Goal: Information Seeking & Learning: Learn about a topic

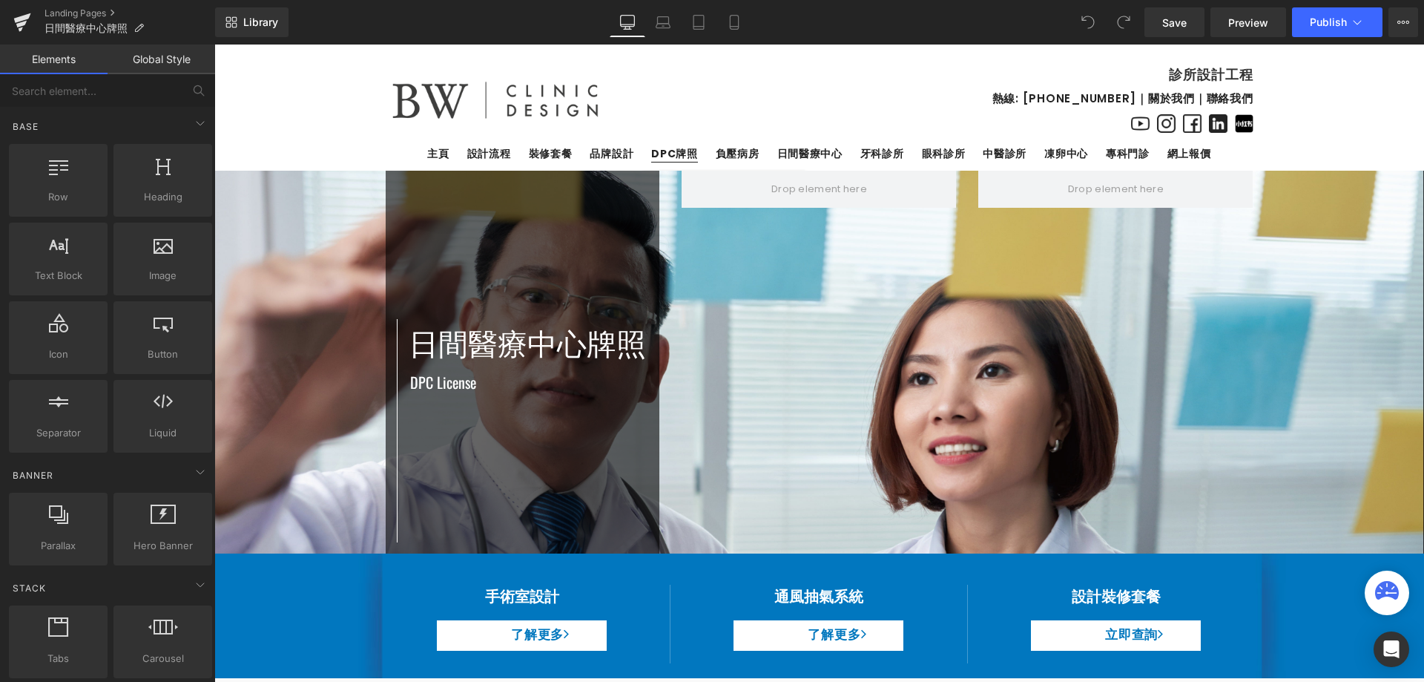
click at [663, 158] on span "DPC牌照" at bounding box center [674, 154] width 47 height 16
click at [686, 157] on span "DPC牌照" at bounding box center [674, 154] width 47 height 16
click at [676, 160] on span "DPC牌照" at bounding box center [674, 154] width 47 height 16
click at [28, 16] on icon at bounding box center [22, 18] width 17 height 10
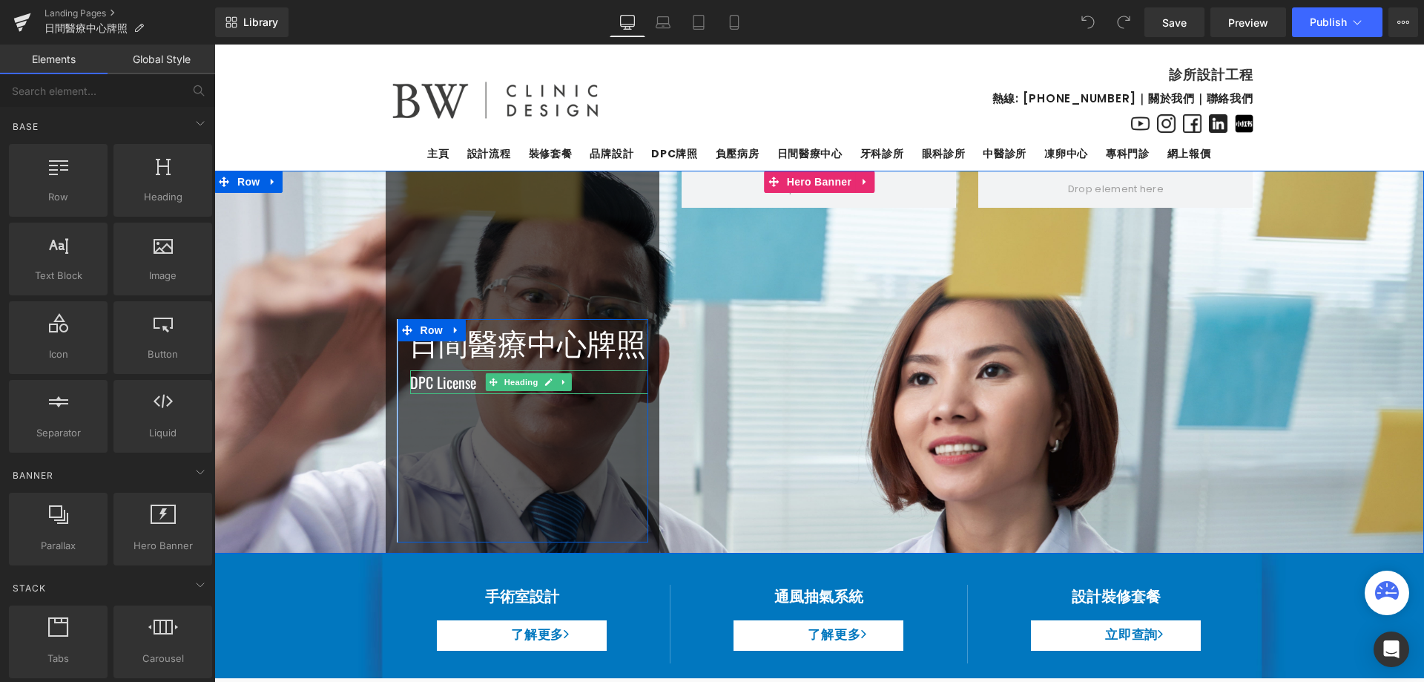
click at [447, 378] on span "DPC License" at bounding box center [443, 382] width 66 height 22
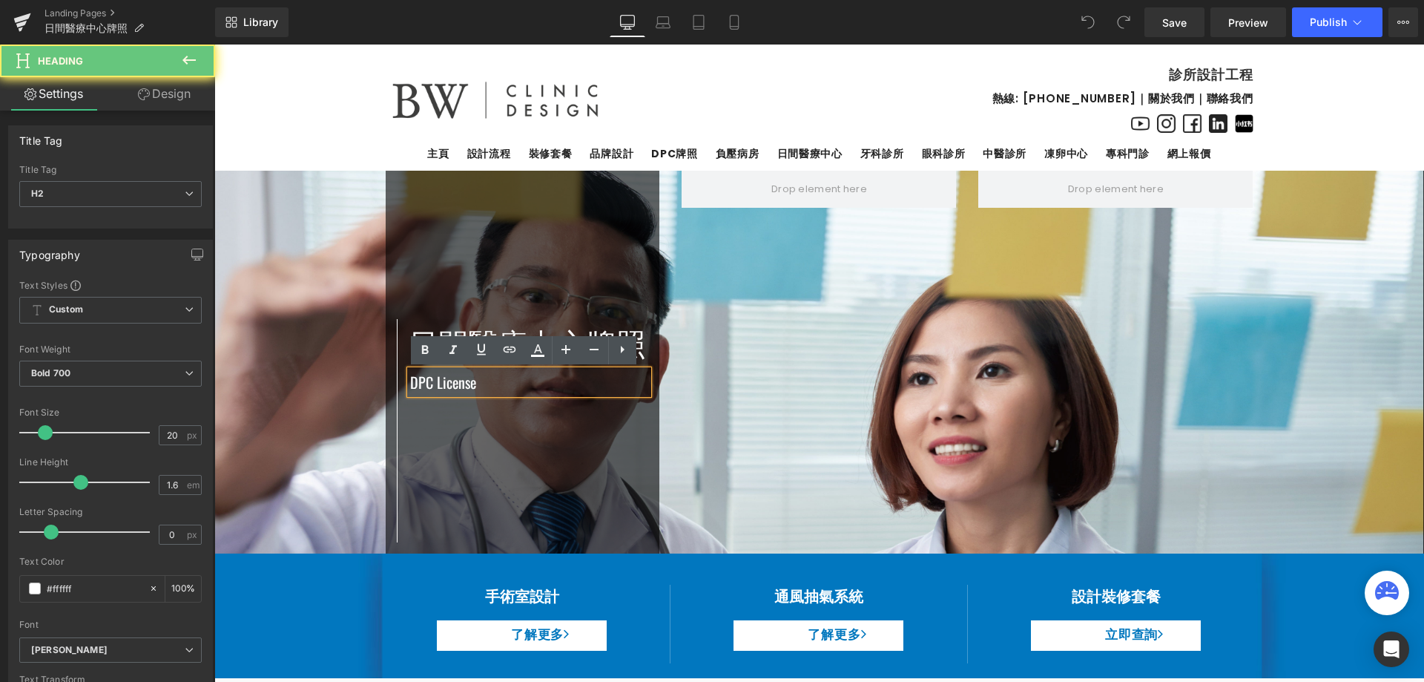
click at [456, 378] on span "DPC License" at bounding box center [443, 382] width 66 height 22
click at [488, 326] on h1 "日間醫療中心牌照" at bounding box center [529, 344] width 240 height 47
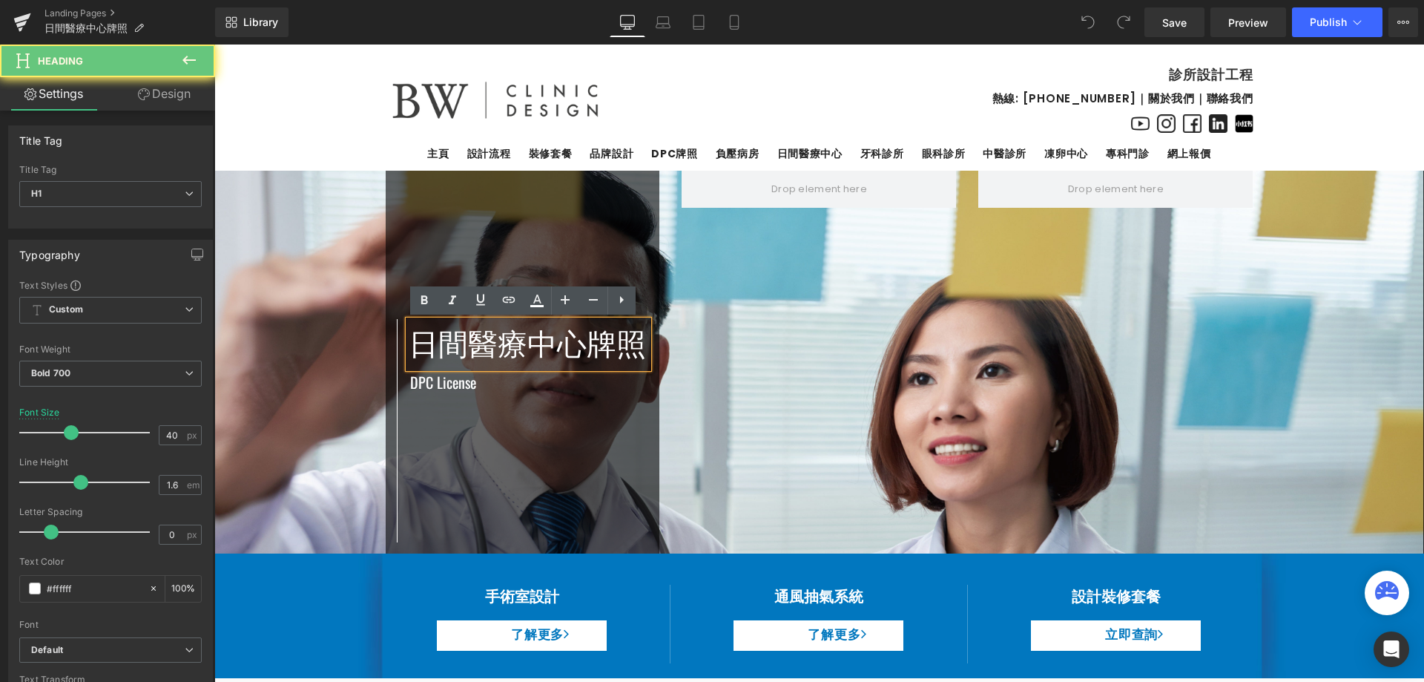
click at [477, 338] on span "日間醫療中心牌照" at bounding box center [527, 344] width 237 height 42
click at [490, 346] on span "日間醫療中心牌照" at bounding box center [527, 344] width 237 height 42
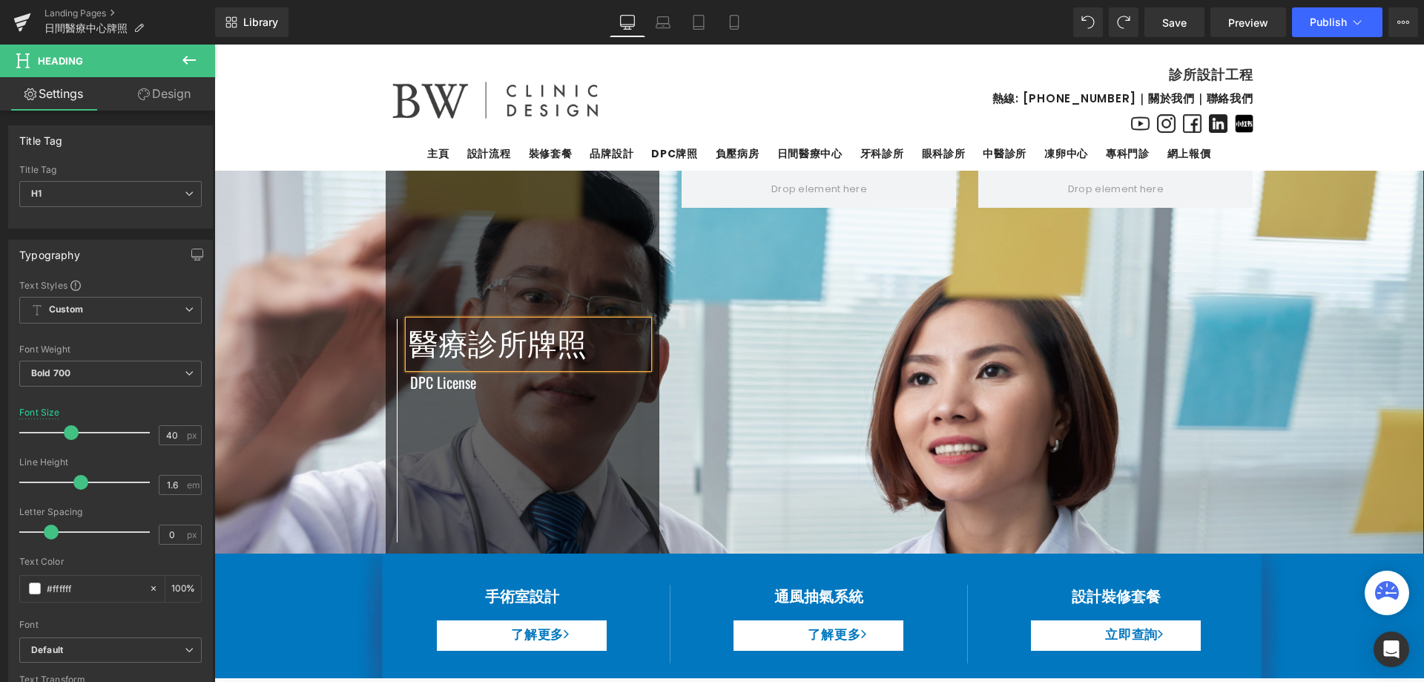
click at [808, 408] on div "醫療診所牌照 Heading DPC License Heading Row Row Row Row Row" at bounding box center [820, 362] width 890 height 383
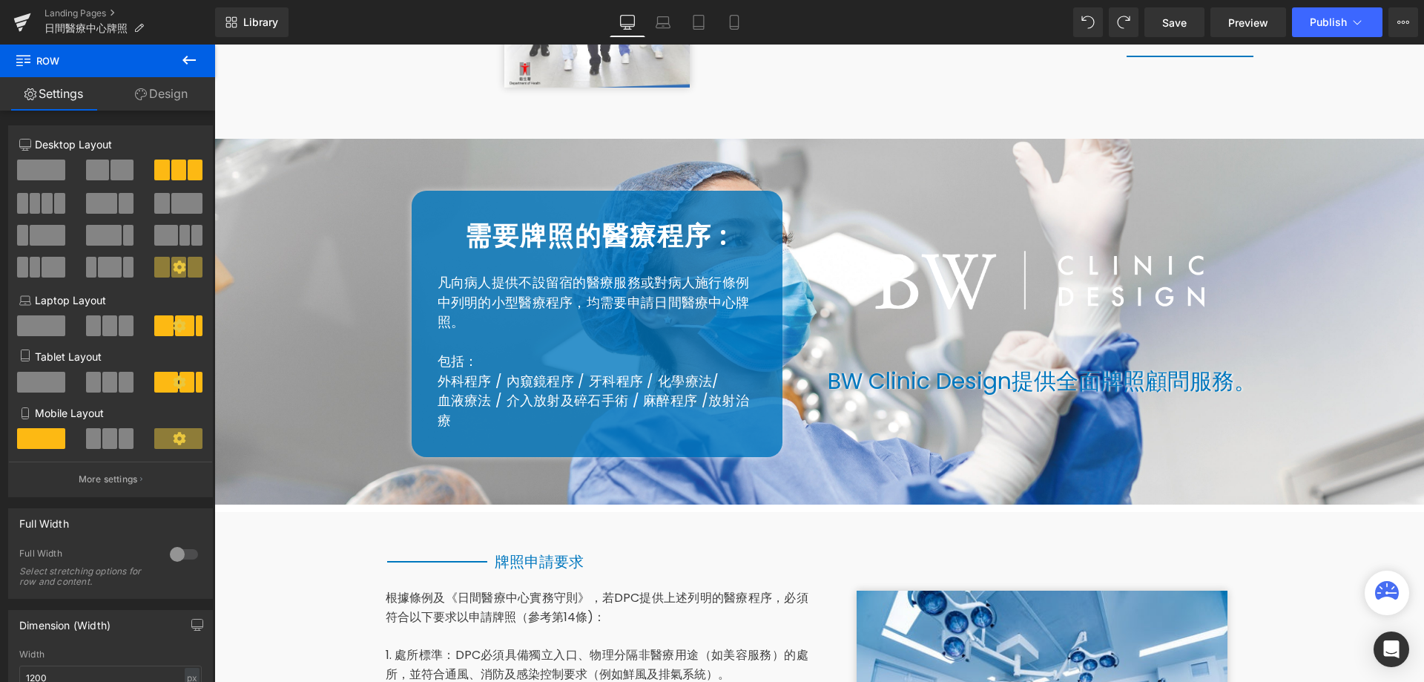
scroll to position [742, 0]
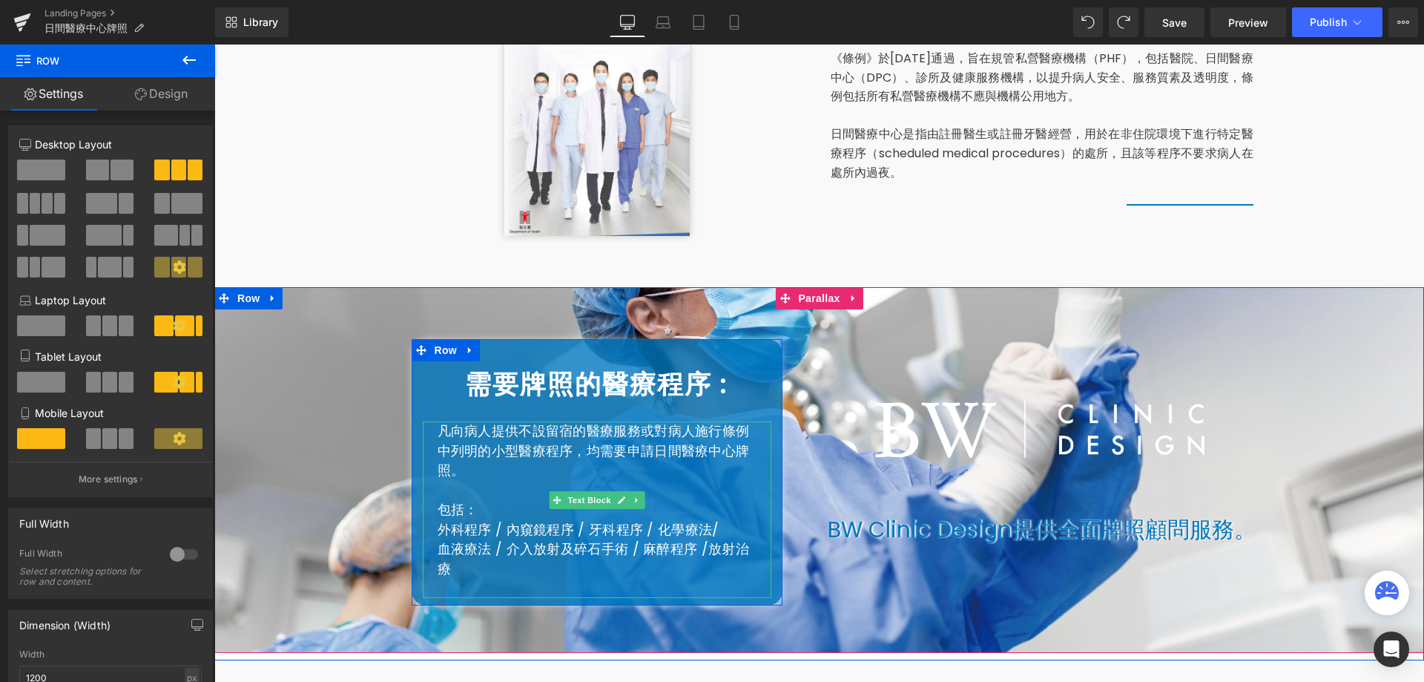
click at [430, 533] on div "凡向病人提供不設留宿的醫療服務或對病人施行條例中列明的小型醫療程序，均需要申請日間醫療中心牌照。 包括： 外科程序 / 內窺鏡程序 / 牙科程序 / 化學療法…" at bounding box center [597, 509] width 349 height 177
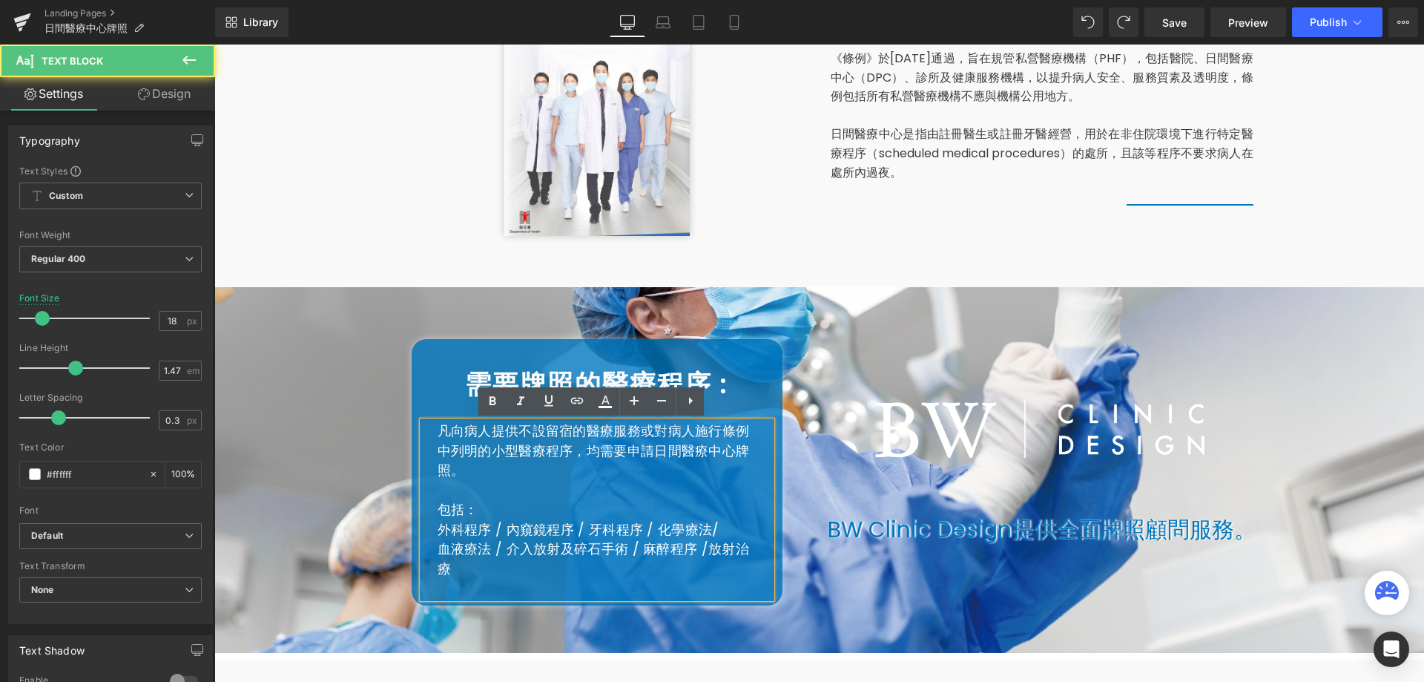
click at [438, 529] on p "外科程序 / 內窺鏡程序 / 牙科程序 / 化學療法/" at bounding box center [597, 529] width 319 height 19
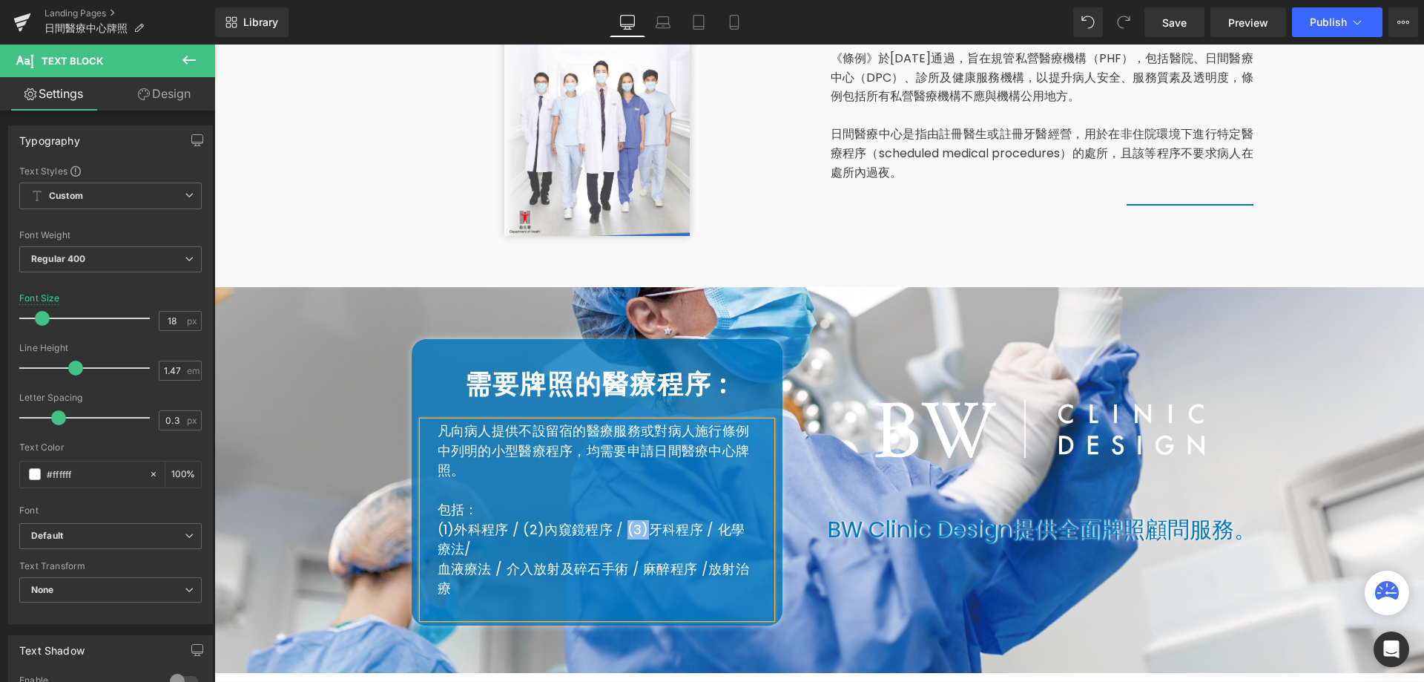
copy p "(3)"
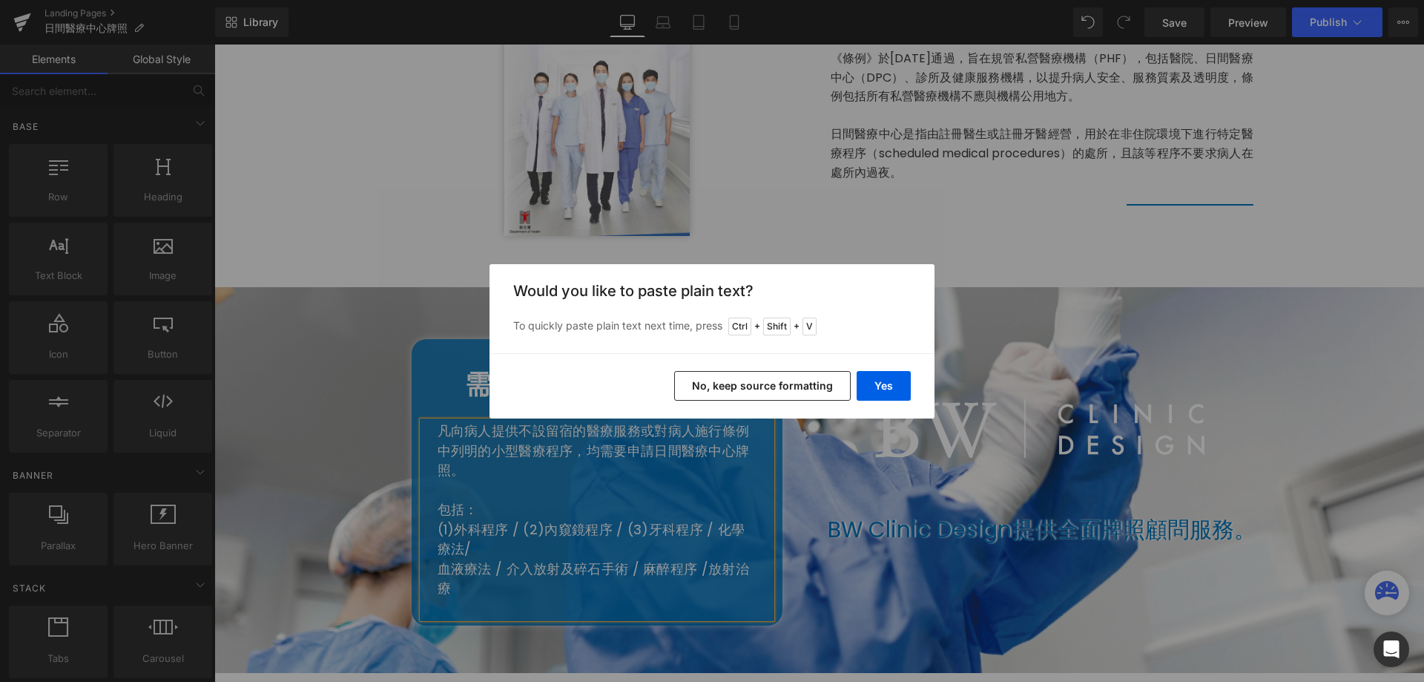
click at [769, 383] on button "No, keep source formatting" at bounding box center [762, 386] width 177 height 30
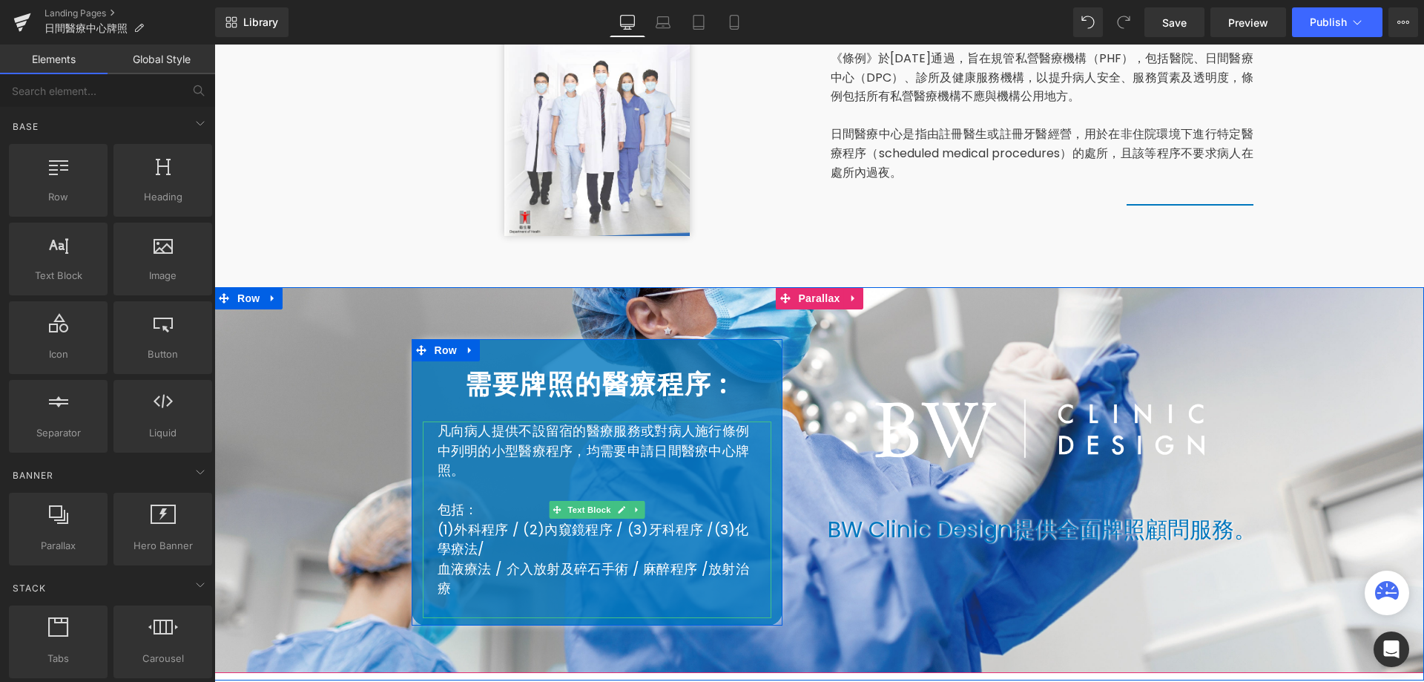
click at [714, 530] on span "(3)" at bounding box center [725, 529] width 22 height 19
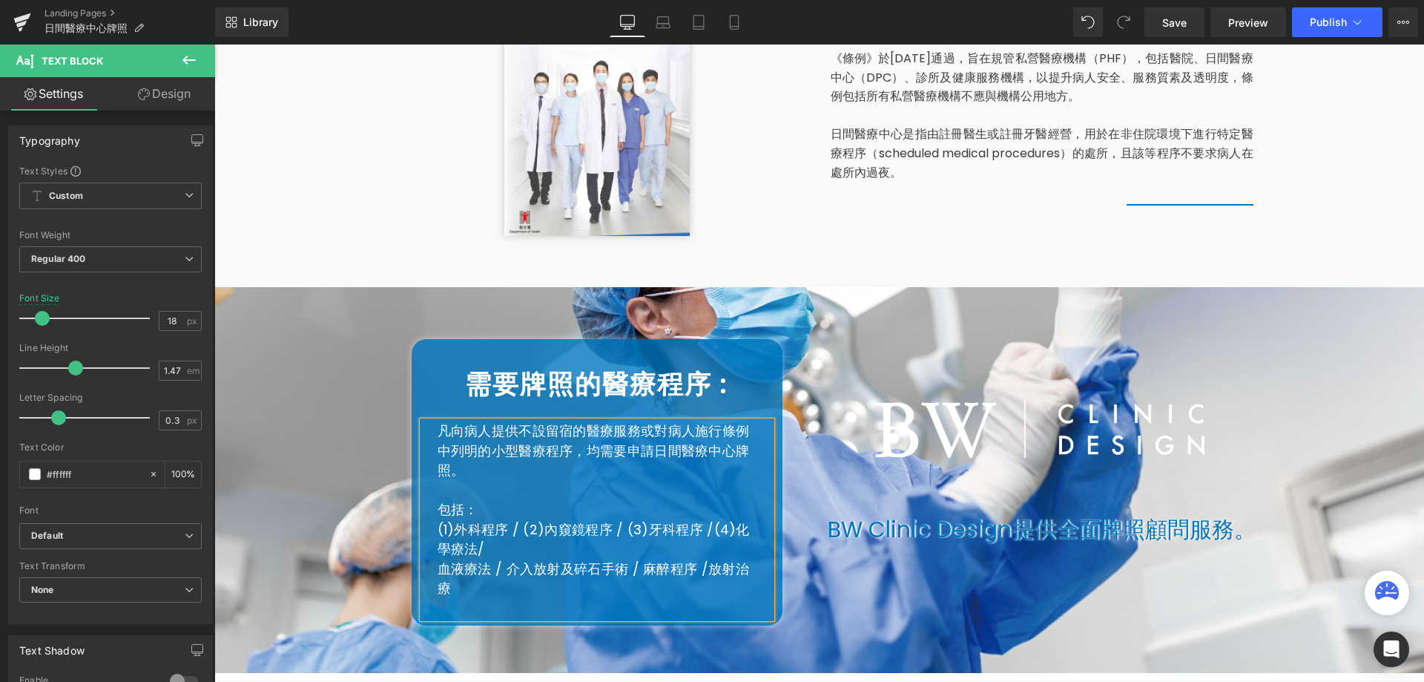
click at [438, 571] on p "血液療法 / 介入放射及碎石手術 / 麻醉程序 /放射治療" at bounding box center [597, 578] width 319 height 39
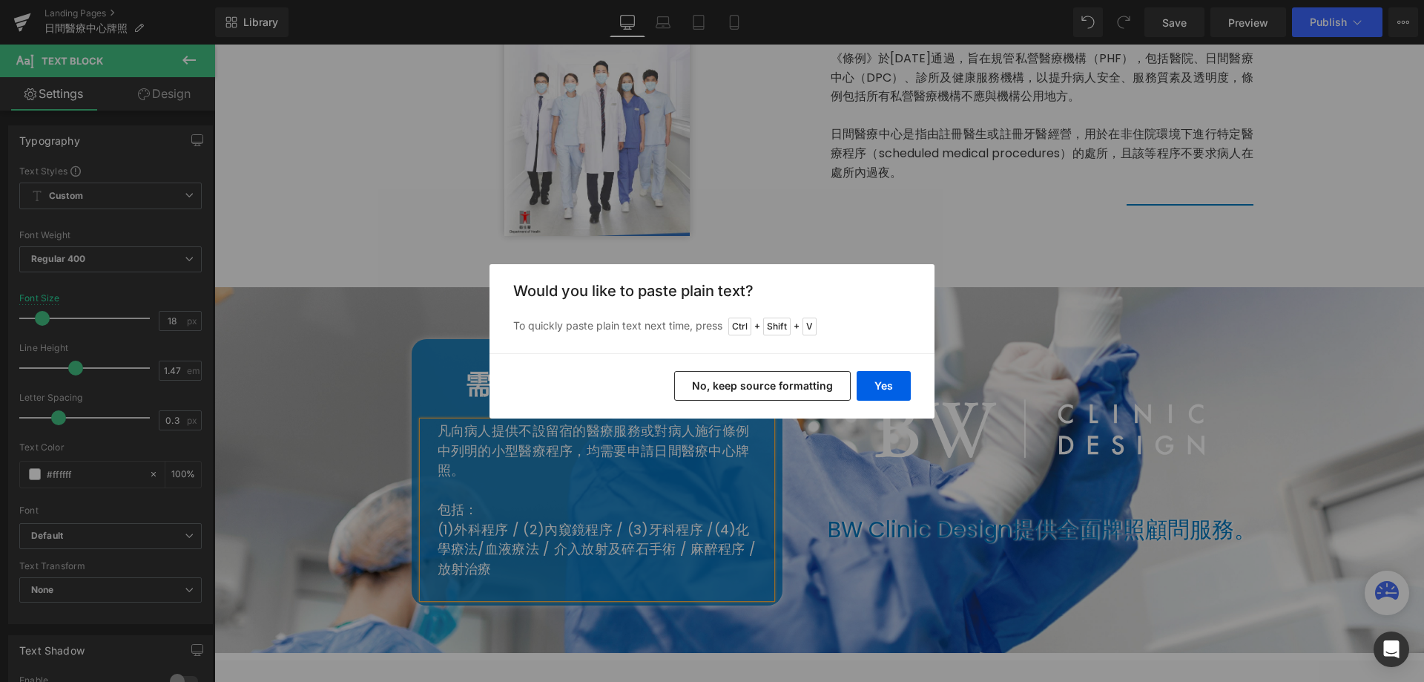
drag, startPoint x: 763, startPoint y: 395, endPoint x: 361, endPoint y: 467, distance: 409.4
click at [763, 395] on button "No, keep source formatting" at bounding box center [762, 386] width 177 height 30
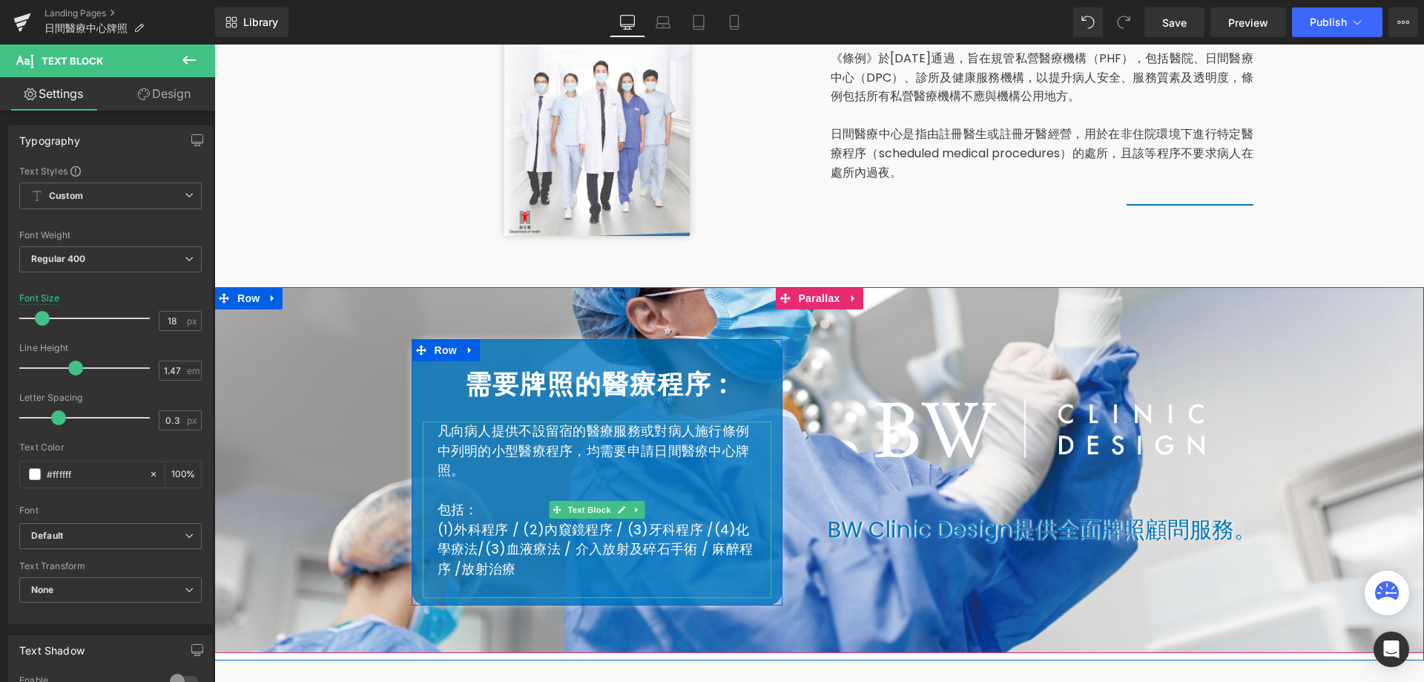
click at [485, 550] on span "(3)" at bounding box center [496, 548] width 22 height 19
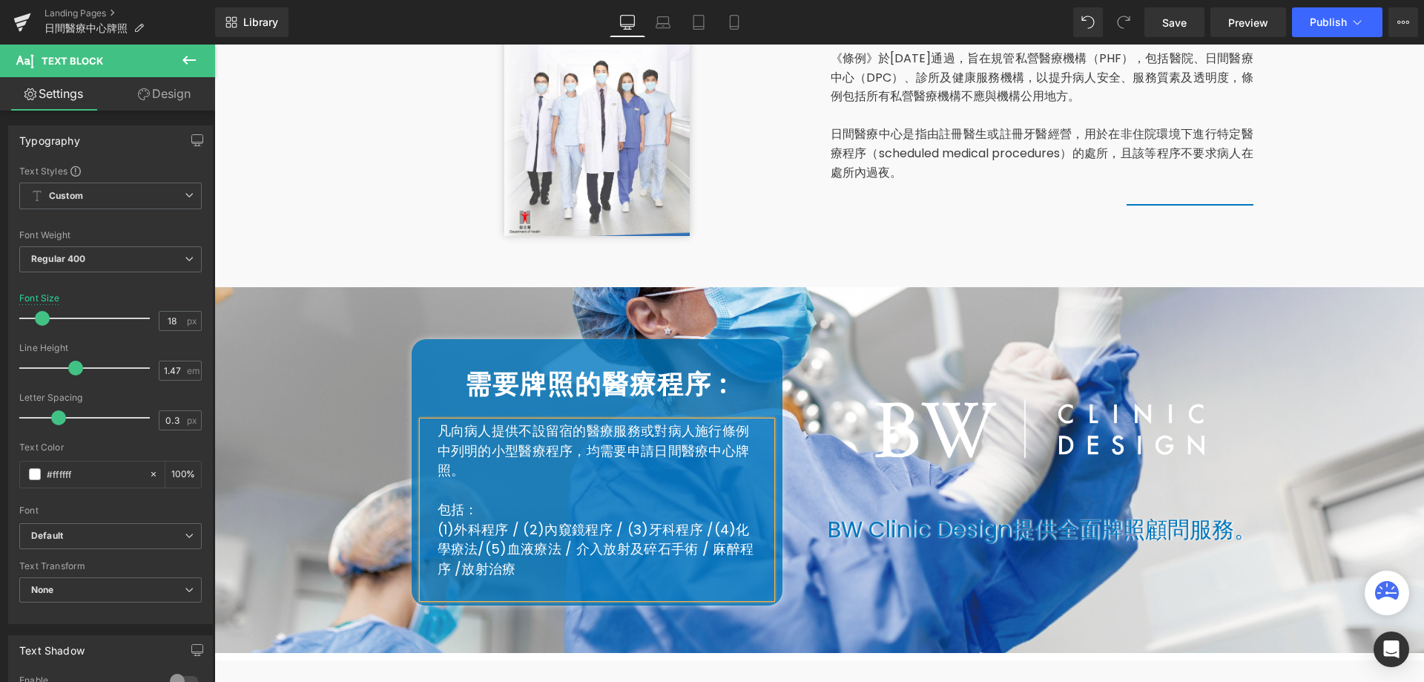
click at [549, 550] on span "血液療法 / 介入放射及碎石手術 / 麻醉程序 /放射治療" at bounding box center [596, 558] width 317 height 38
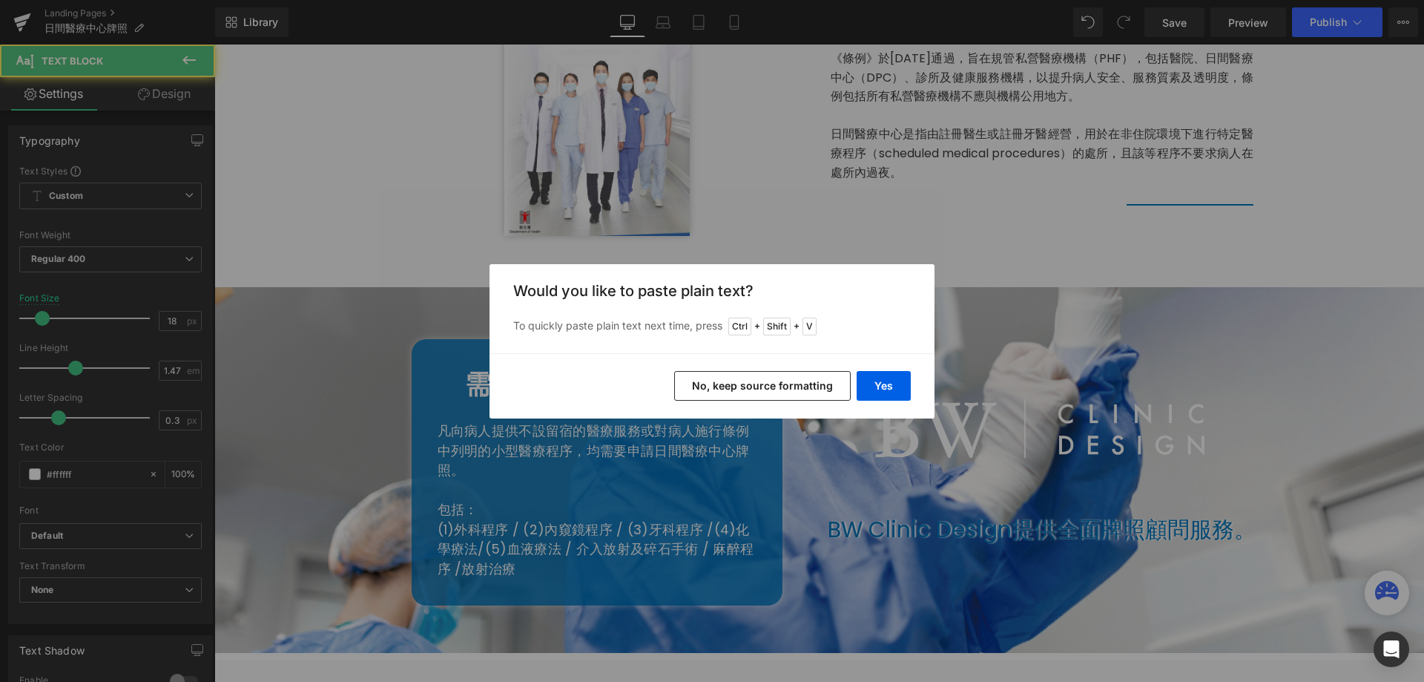
click at [698, 382] on button "No, keep source formatting" at bounding box center [762, 386] width 177 height 30
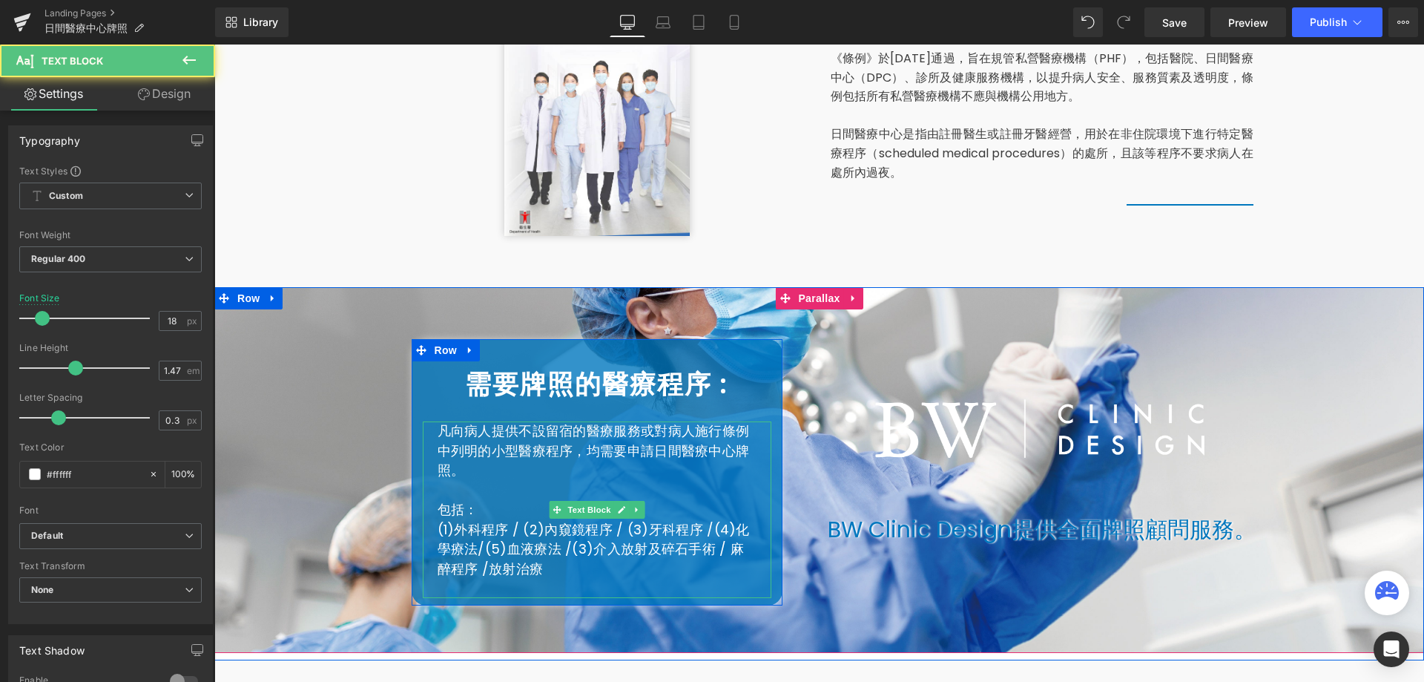
click at [572, 550] on span "(3)" at bounding box center [583, 548] width 22 height 19
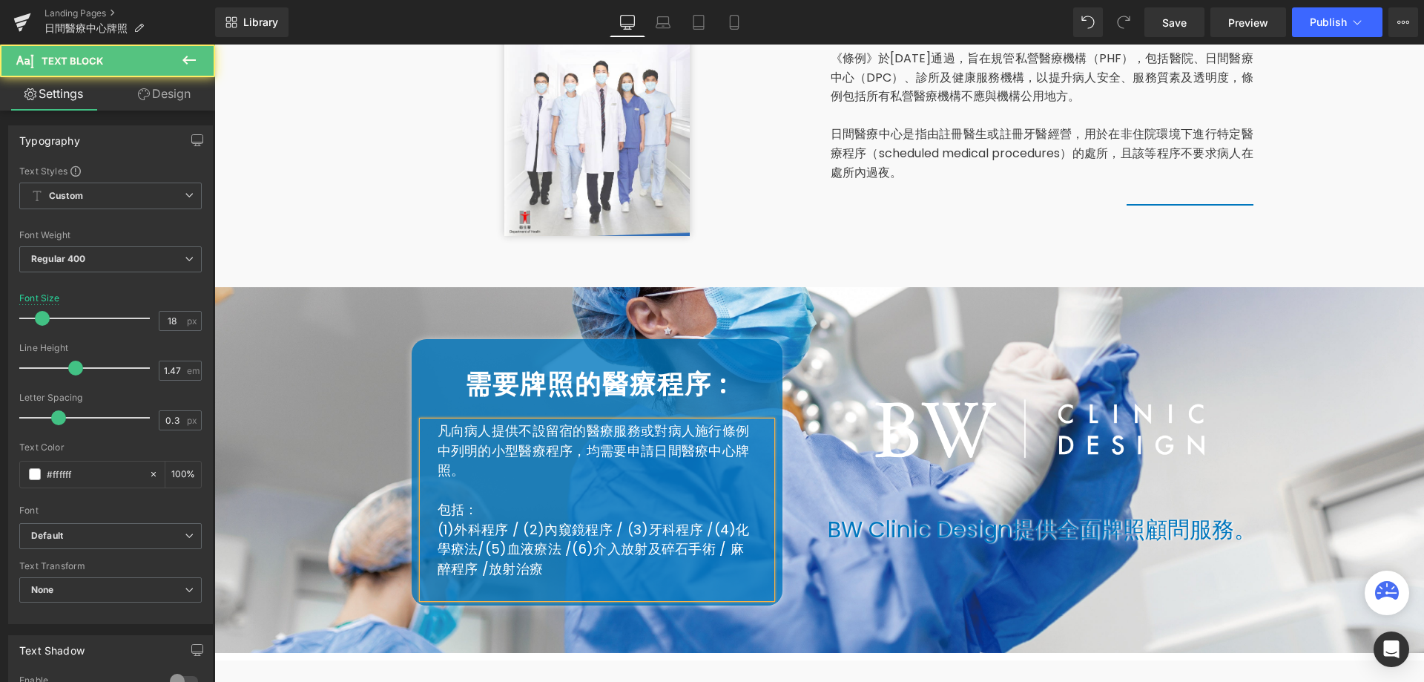
click at [702, 556] on span "介入放射及碎石手術 / 麻醉程序 /放射治療" at bounding box center [591, 558] width 307 height 38
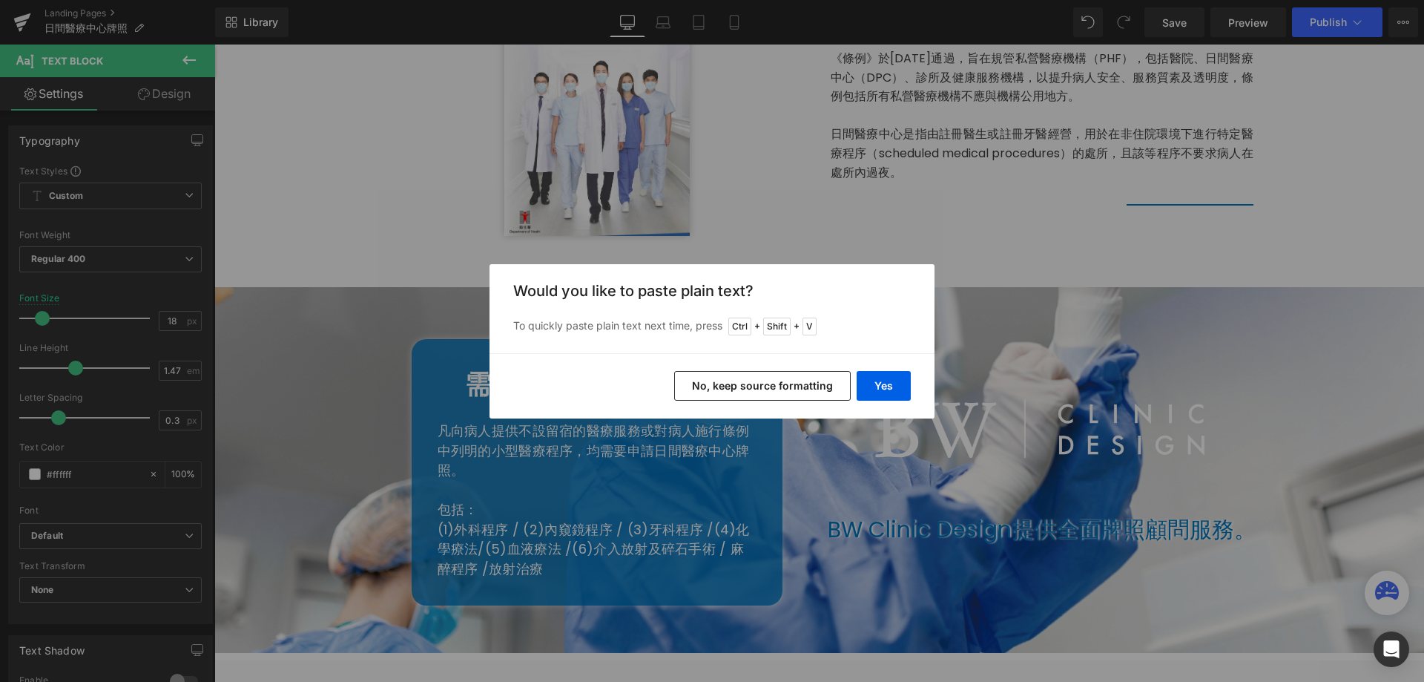
drag, startPoint x: 767, startPoint y: 389, endPoint x: 192, endPoint y: 589, distance: 608.6
click at [767, 389] on button "No, keep source formatting" at bounding box center [762, 386] width 177 height 30
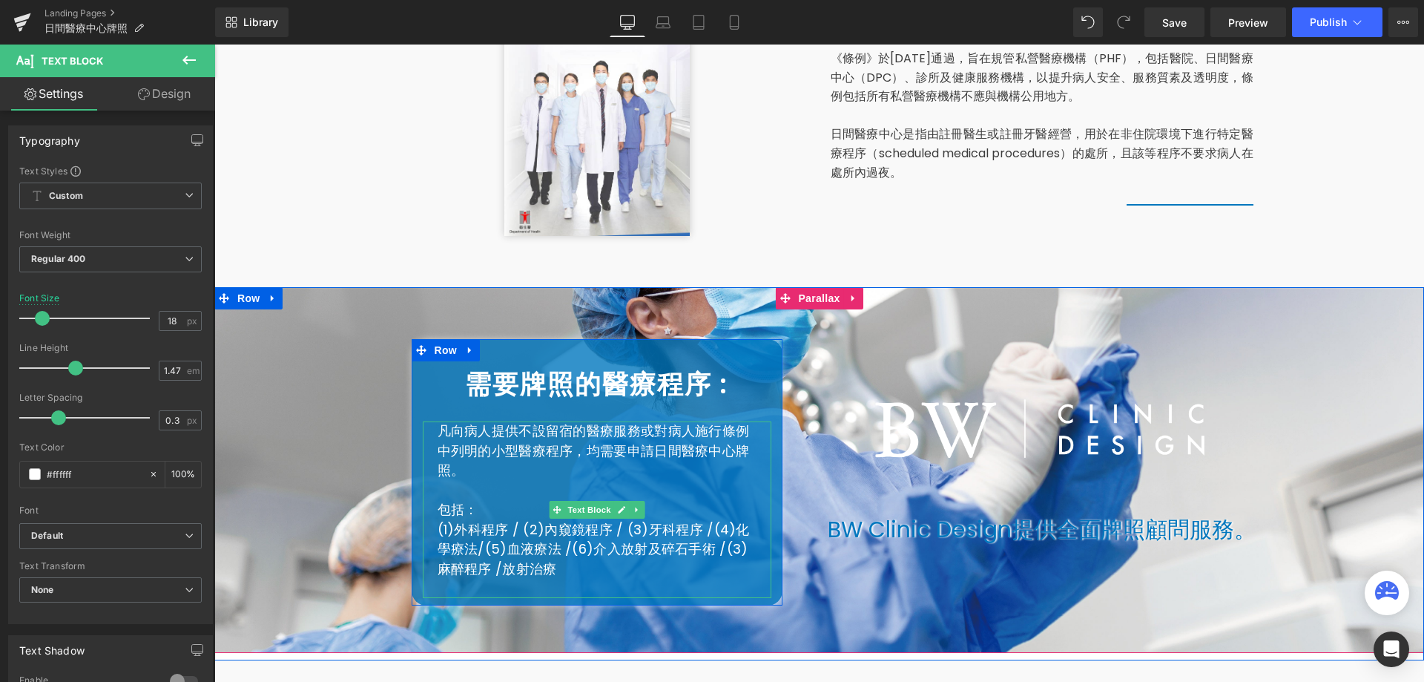
click at [727, 548] on span "(3)" at bounding box center [738, 548] width 22 height 19
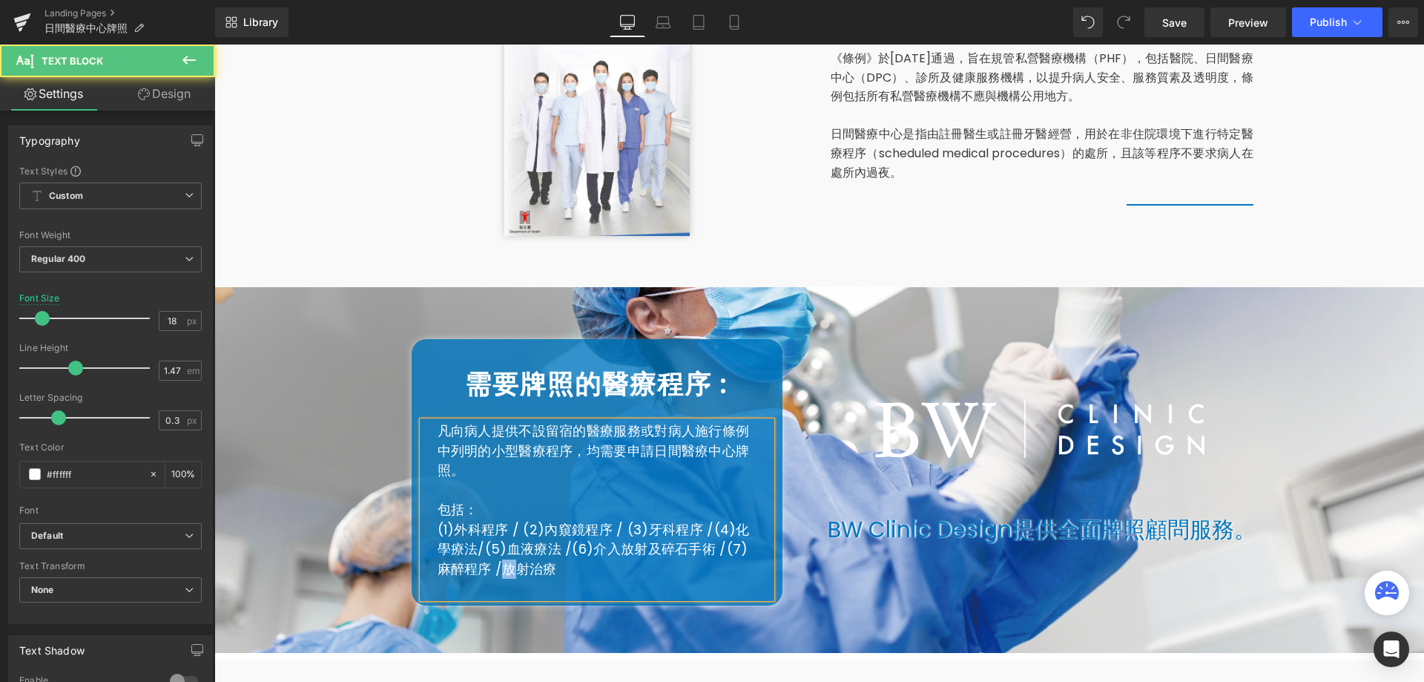
click at [473, 572] on span "麻醉程序 /放射治療" at bounding box center [497, 568] width 119 height 19
click at [471, 572] on span "麻醉程序 /放射治療" at bounding box center [497, 568] width 119 height 19
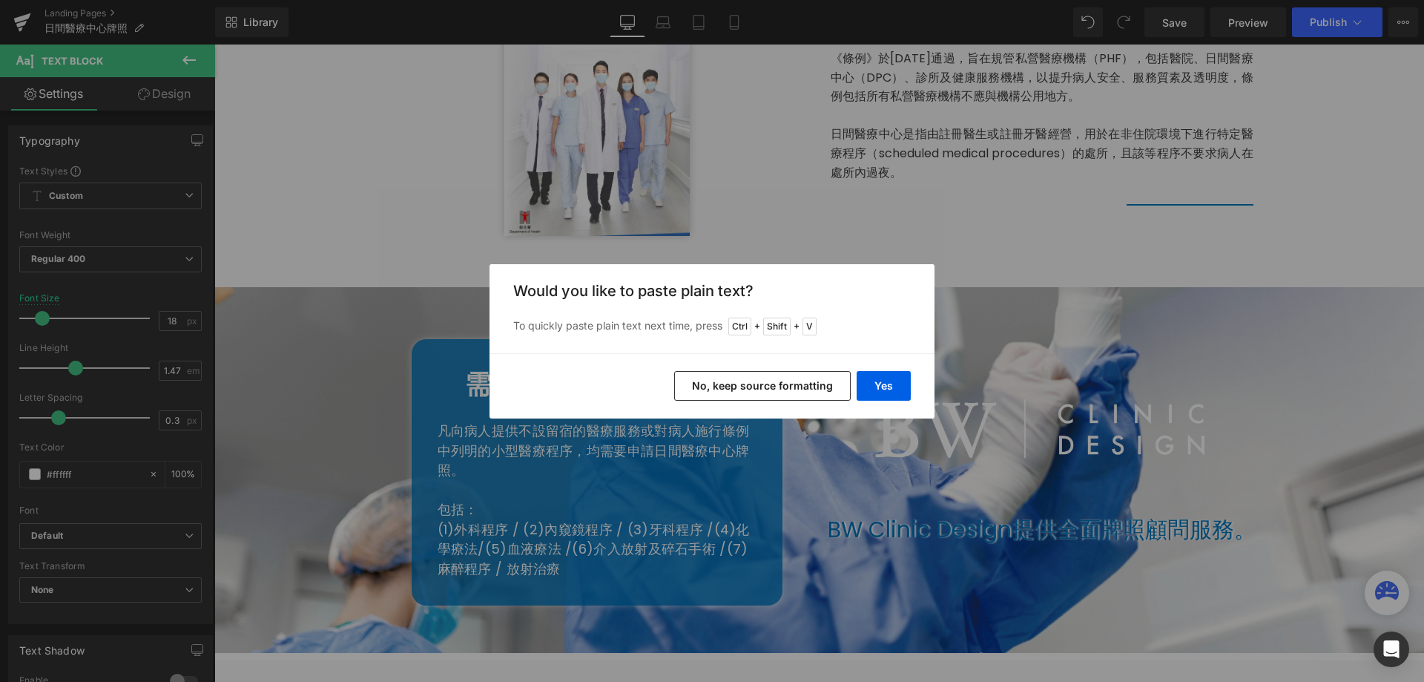
click at [814, 386] on button "No, keep source formatting" at bounding box center [762, 386] width 177 height 30
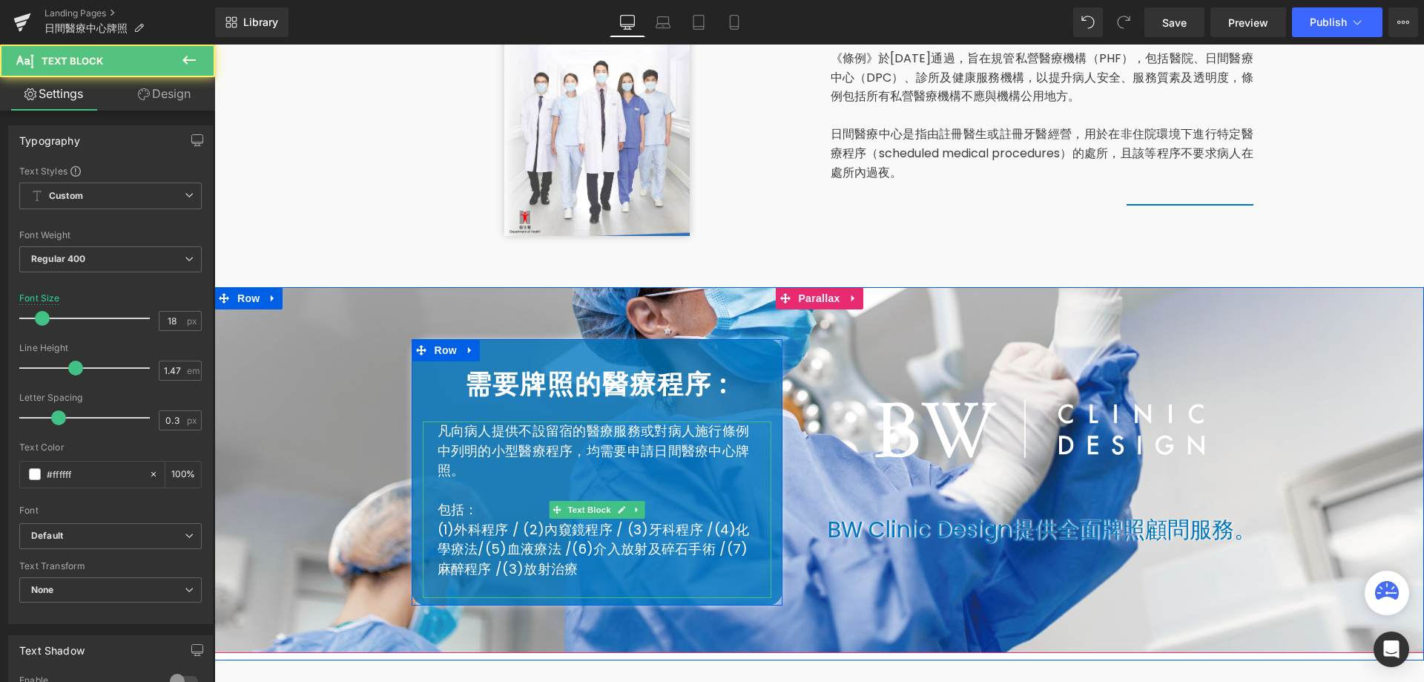
click at [502, 568] on span "(3)" at bounding box center [513, 568] width 22 height 19
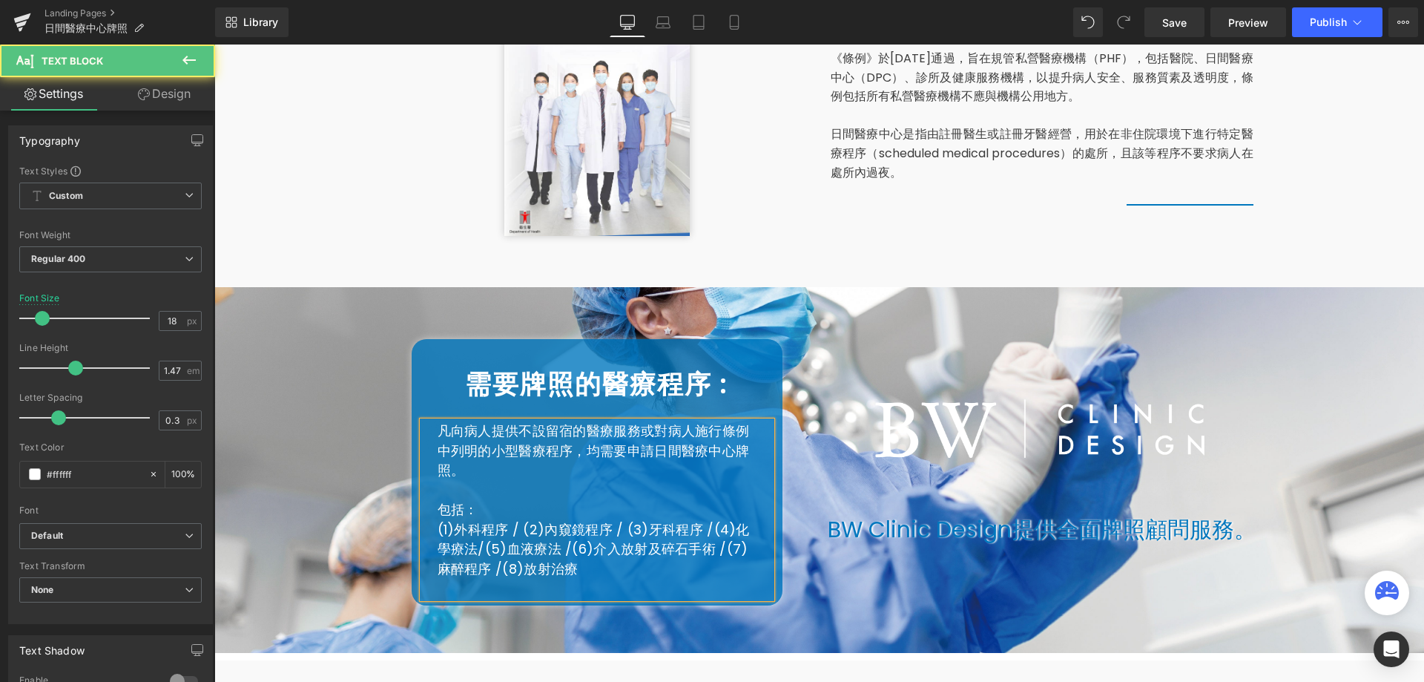
click at [556, 565] on p "(1)外科程序 / (2)內窺鏡程序 / (3)牙科程序 / (4) 化學療法/ (5) 血液療法 / (6) 介入放射及碎石手術 / (7) 麻醉程序 / …" at bounding box center [597, 549] width 319 height 59
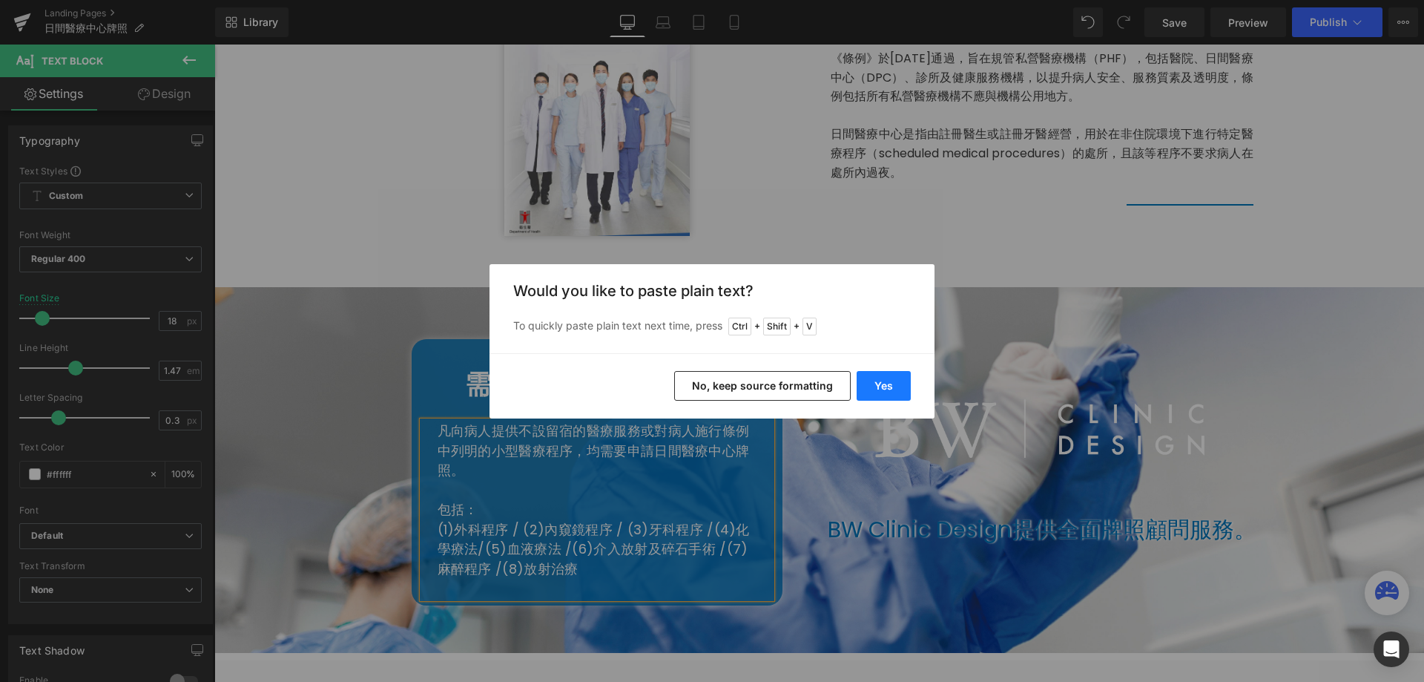
click at [871, 378] on button "Yes" at bounding box center [884, 386] width 54 height 30
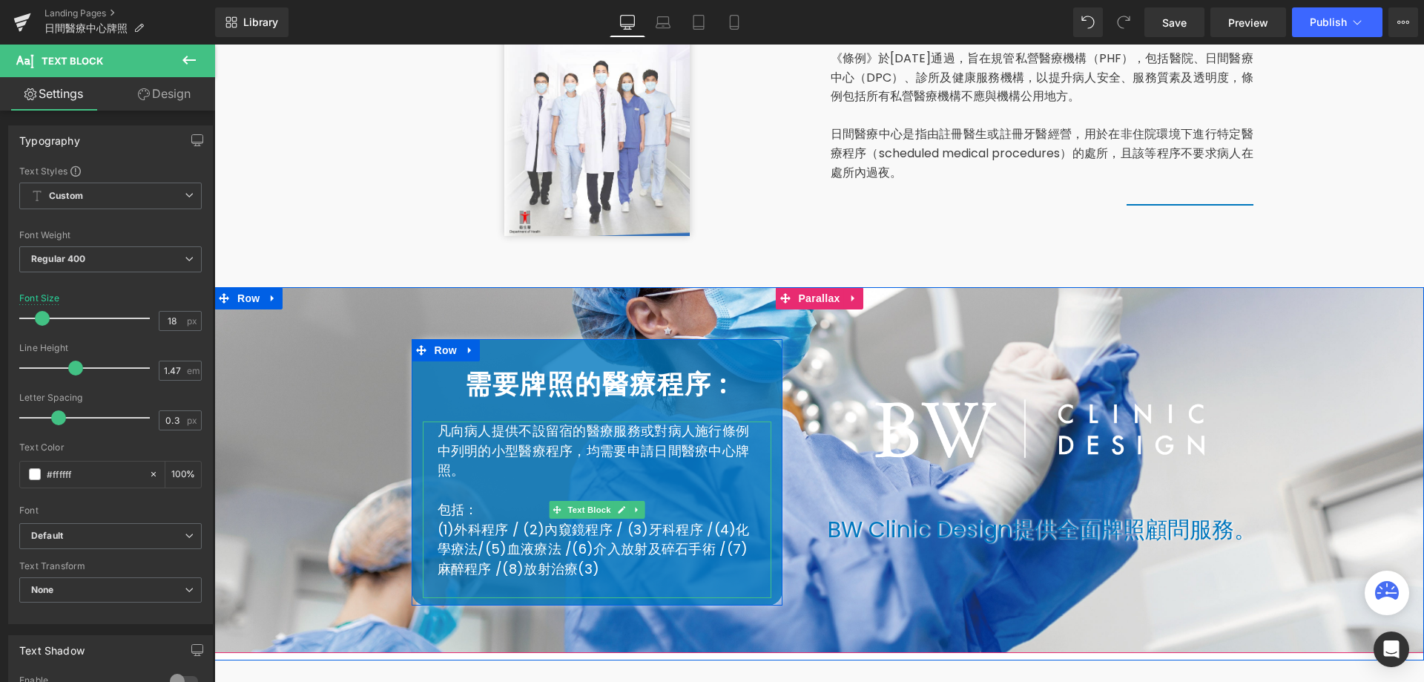
click at [571, 568] on p "(1)外科程序 / (2)內窺鏡程序 / (3)牙科程序 / (4) 化學療法/ (5) 血液療法 / (6) 介入放射及碎石手術 / (7) 麻醉程序 / …" at bounding box center [597, 549] width 319 height 59
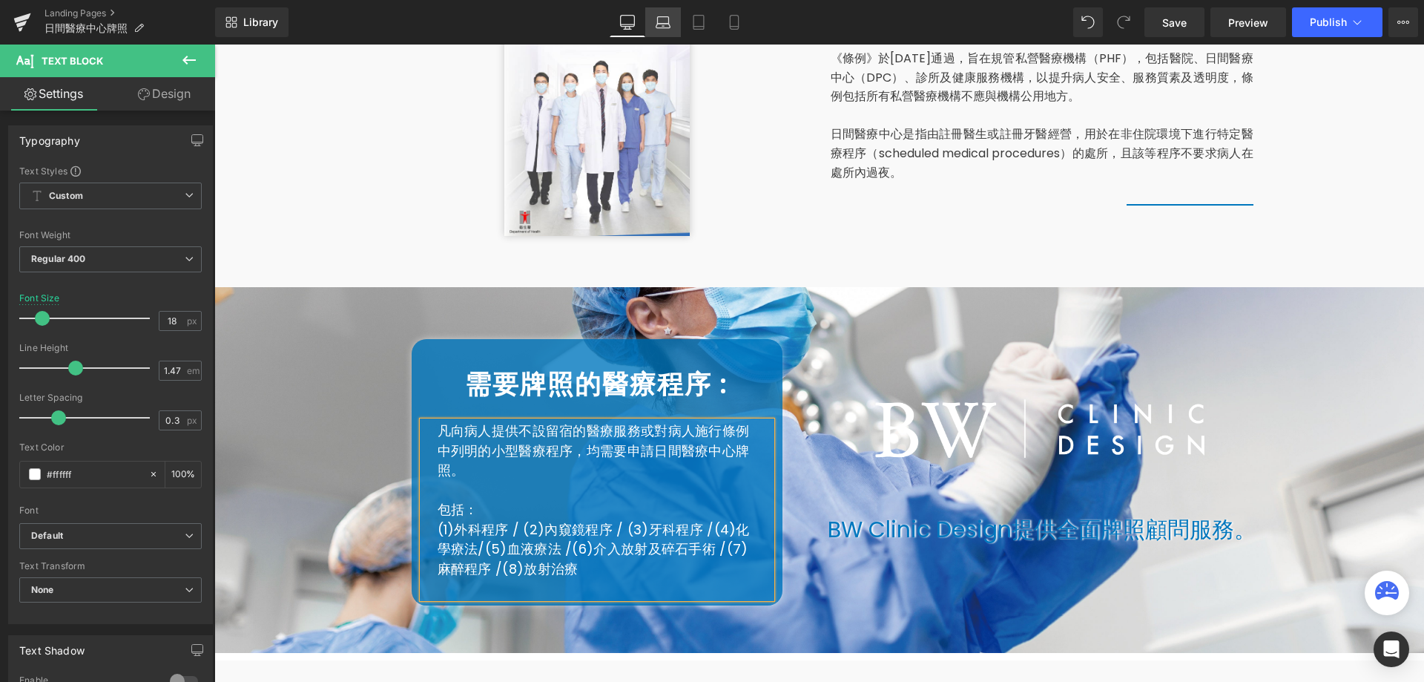
drag, startPoint x: 660, startPoint y: 19, endPoint x: 172, endPoint y: 306, distance: 566.3
click at [660, 19] on icon at bounding box center [663, 22] width 15 height 15
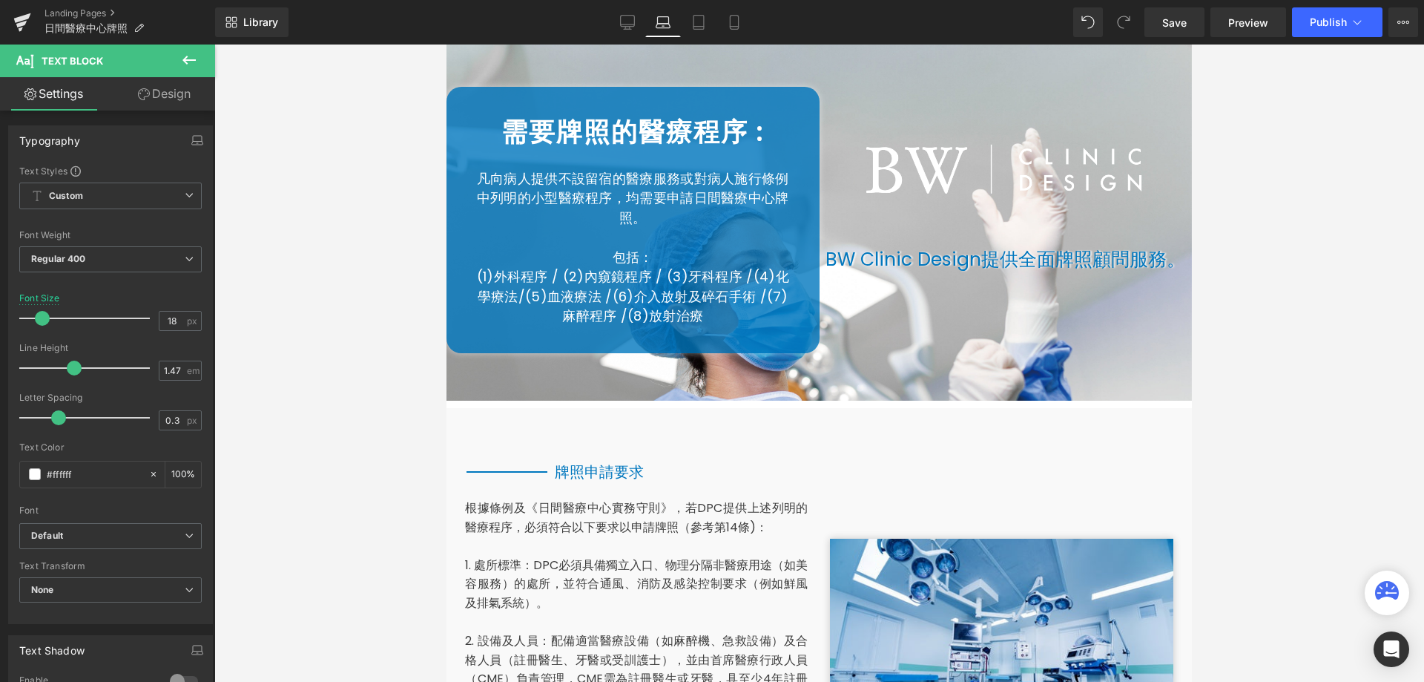
scroll to position [651, 0]
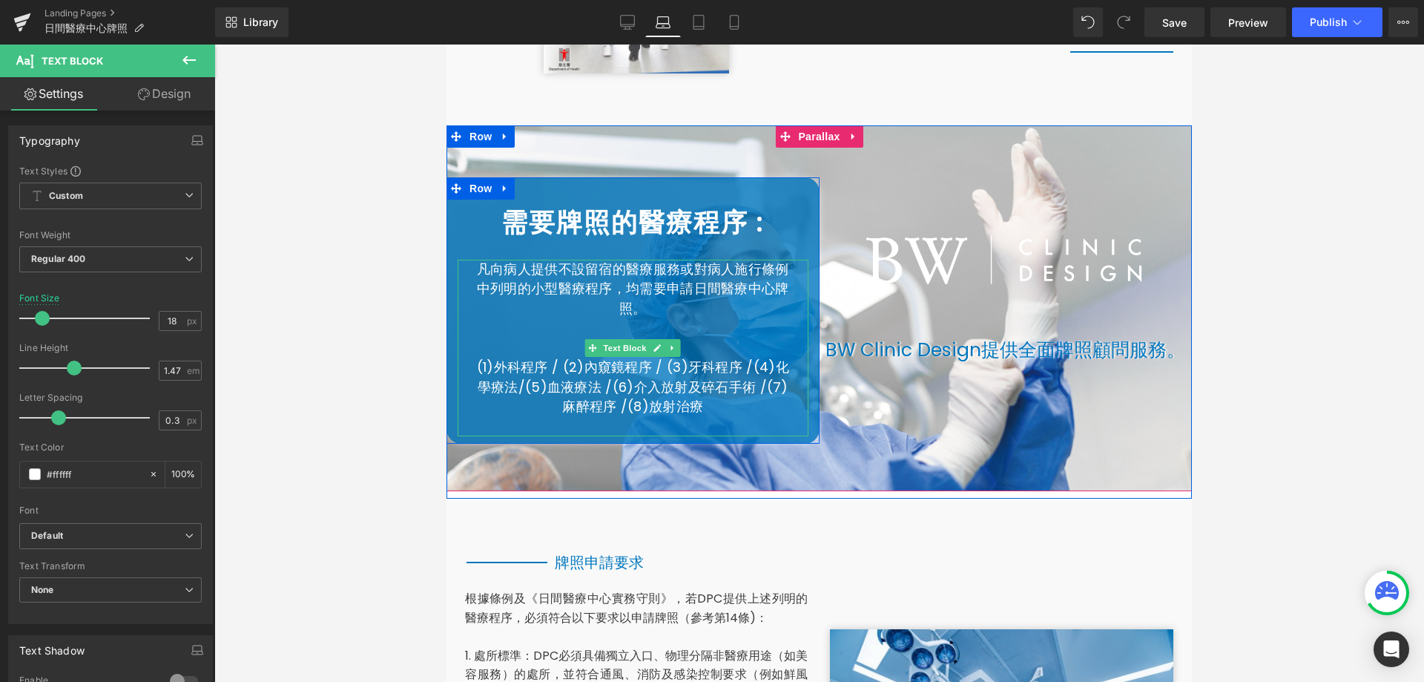
click at [769, 400] on p "(1)外科程序 / (2)內窺鏡程序 / (3)牙科程序 / (4) 化學療法/ (5) 血液療法 / (6) 介入放射及碎石手術 / (7) 麻醉程序 / …" at bounding box center [633, 387] width 321 height 59
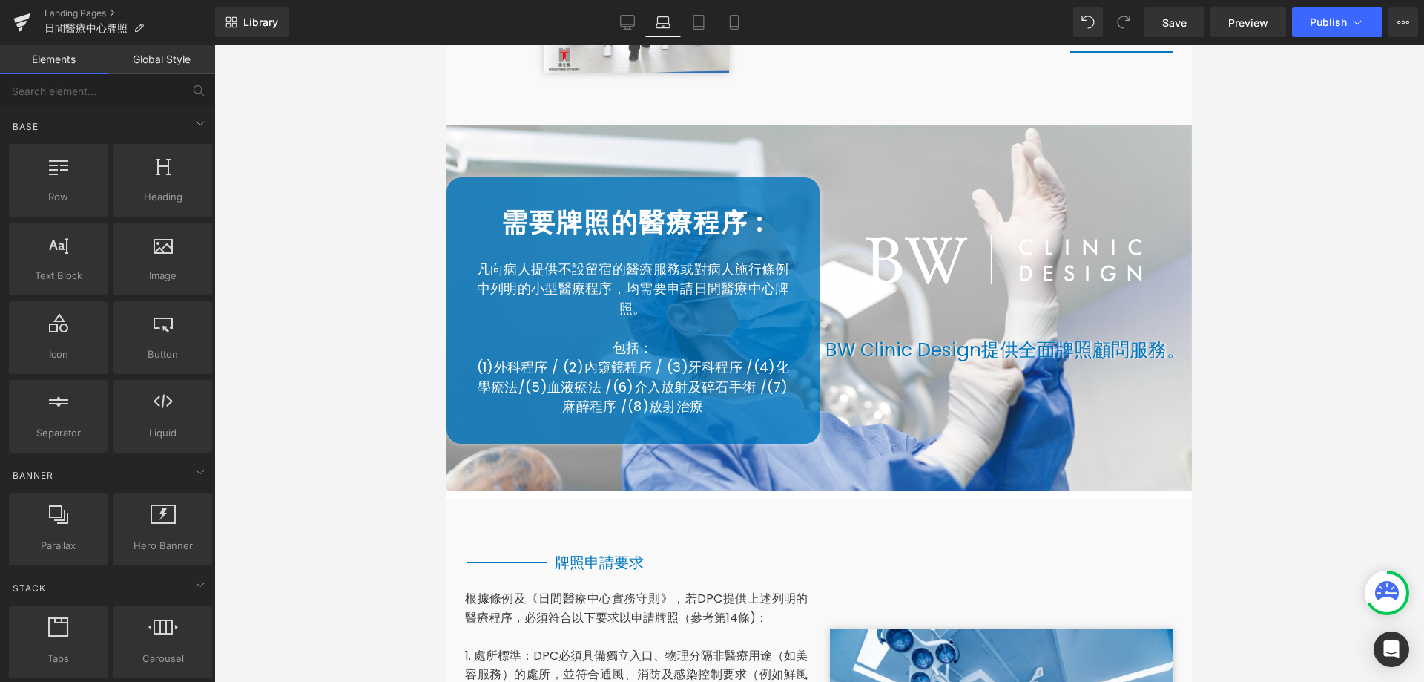
drag, startPoint x: 367, startPoint y: 388, endPoint x: 10, endPoint y: 346, distance: 359.3
click at [367, 388] on div at bounding box center [819, 363] width 1210 height 637
drag, startPoint x: 693, startPoint y: 19, endPoint x: 209, endPoint y: 125, distance: 495.2
click at [693, 19] on icon at bounding box center [698, 22] width 15 height 15
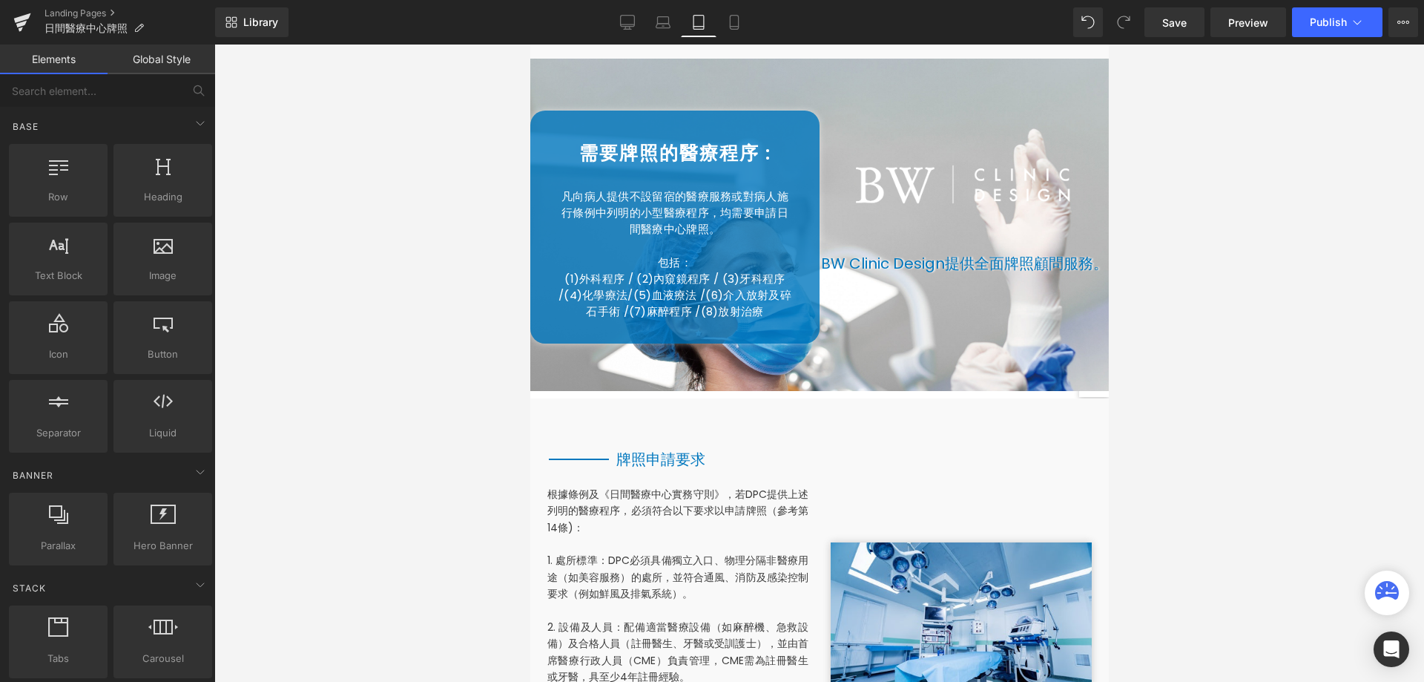
scroll to position [665, 0]
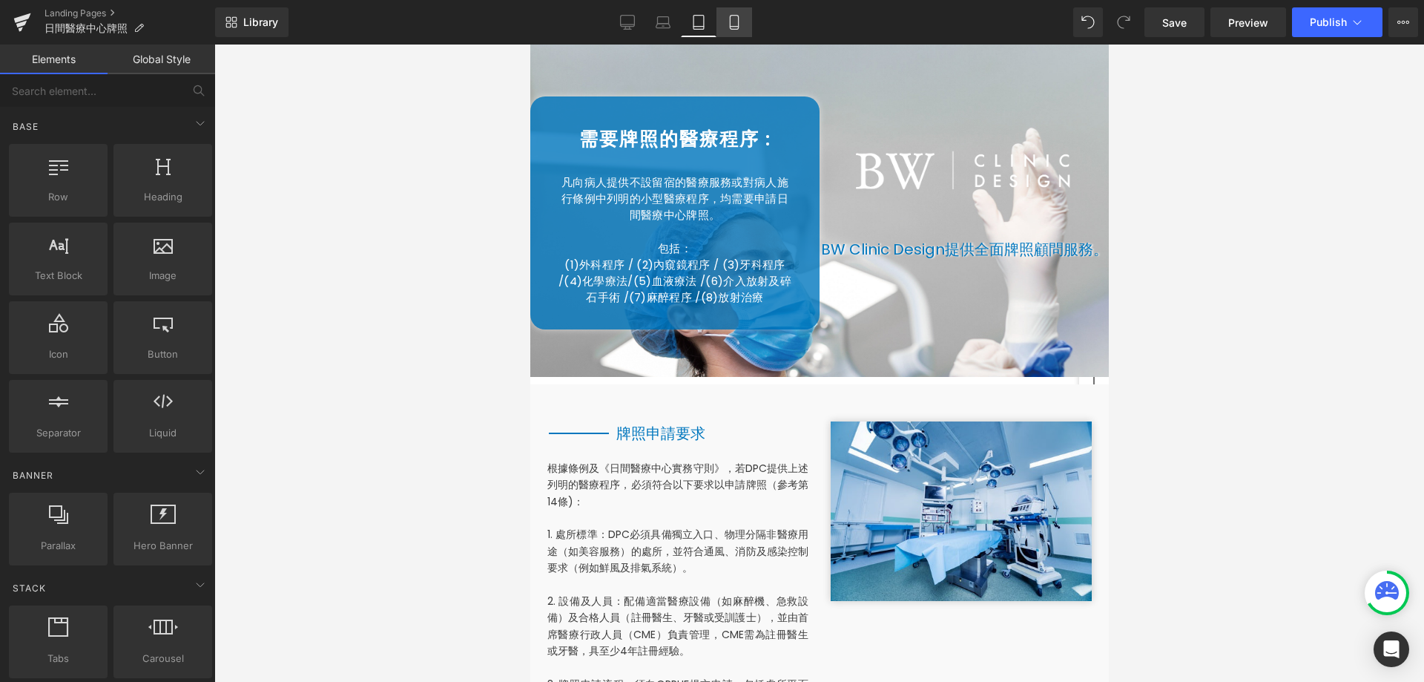
click at [742, 15] on icon at bounding box center [734, 22] width 15 height 15
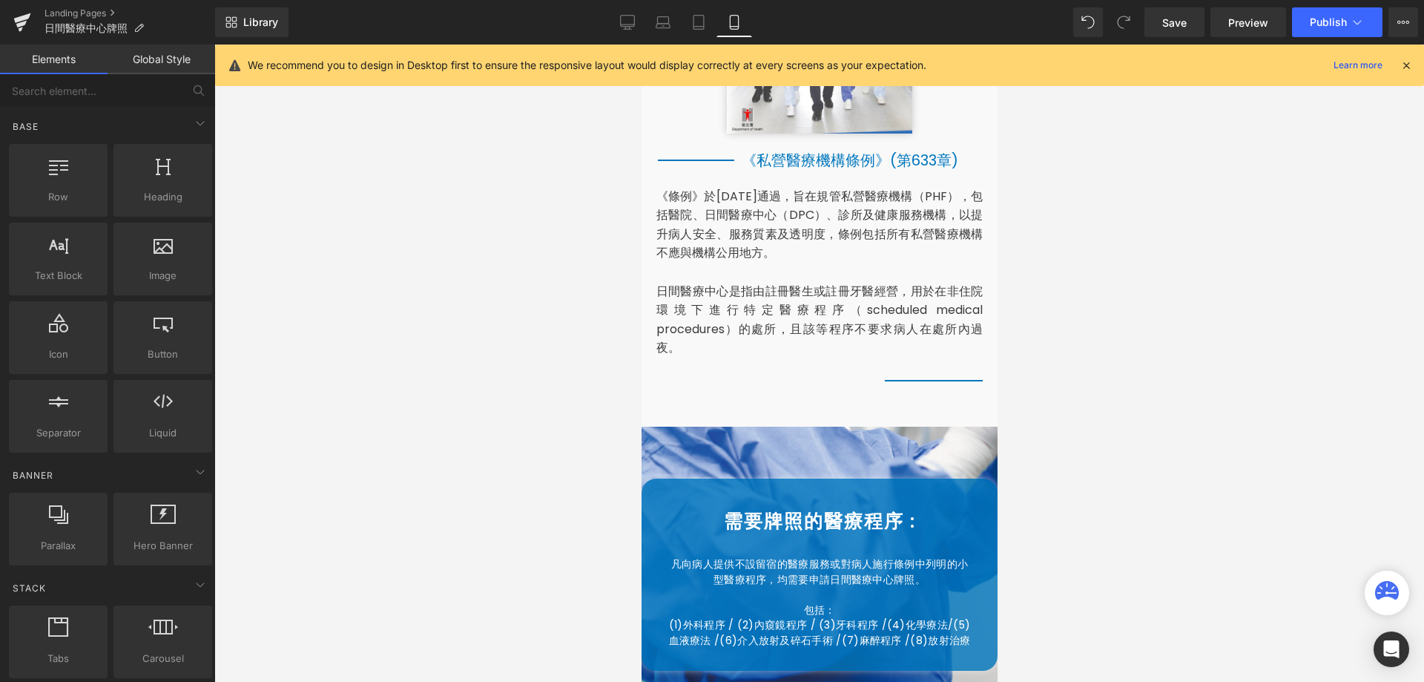
scroll to position [1028, 0]
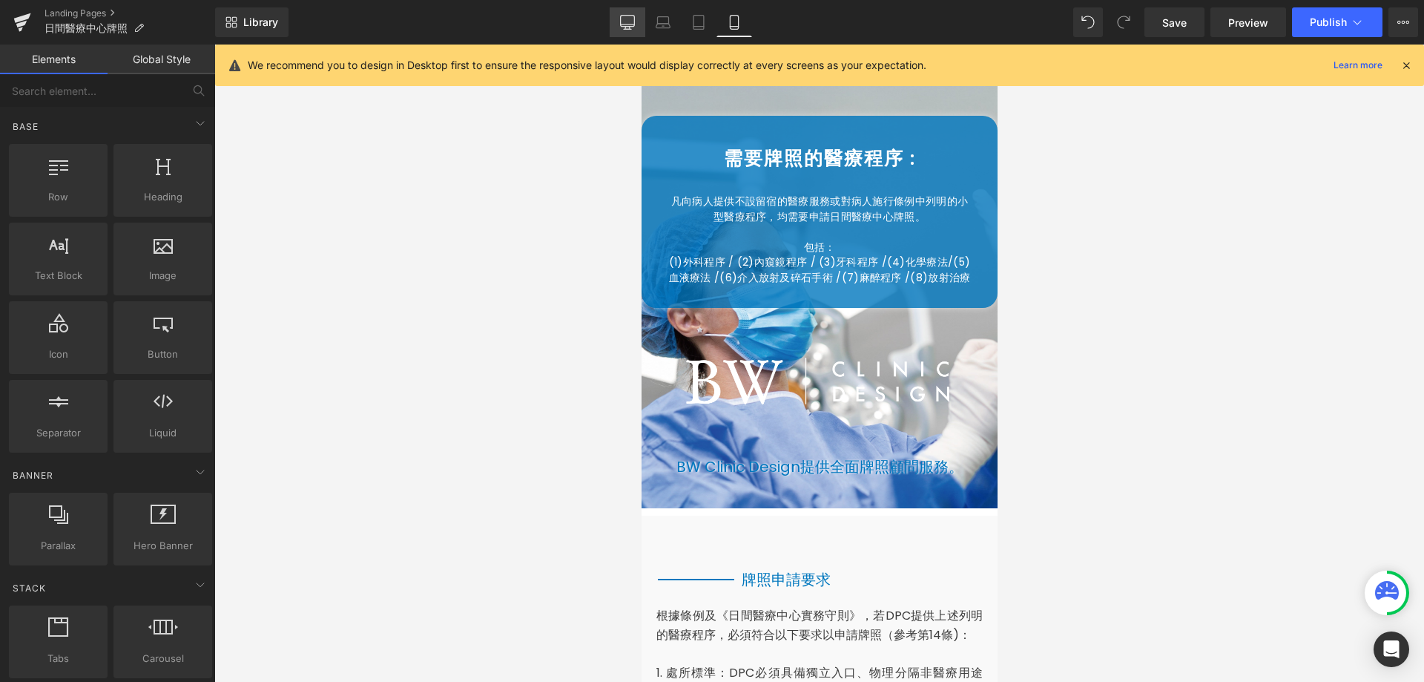
click at [631, 24] on icon at bounding box center [627, 22] width 15 height 15
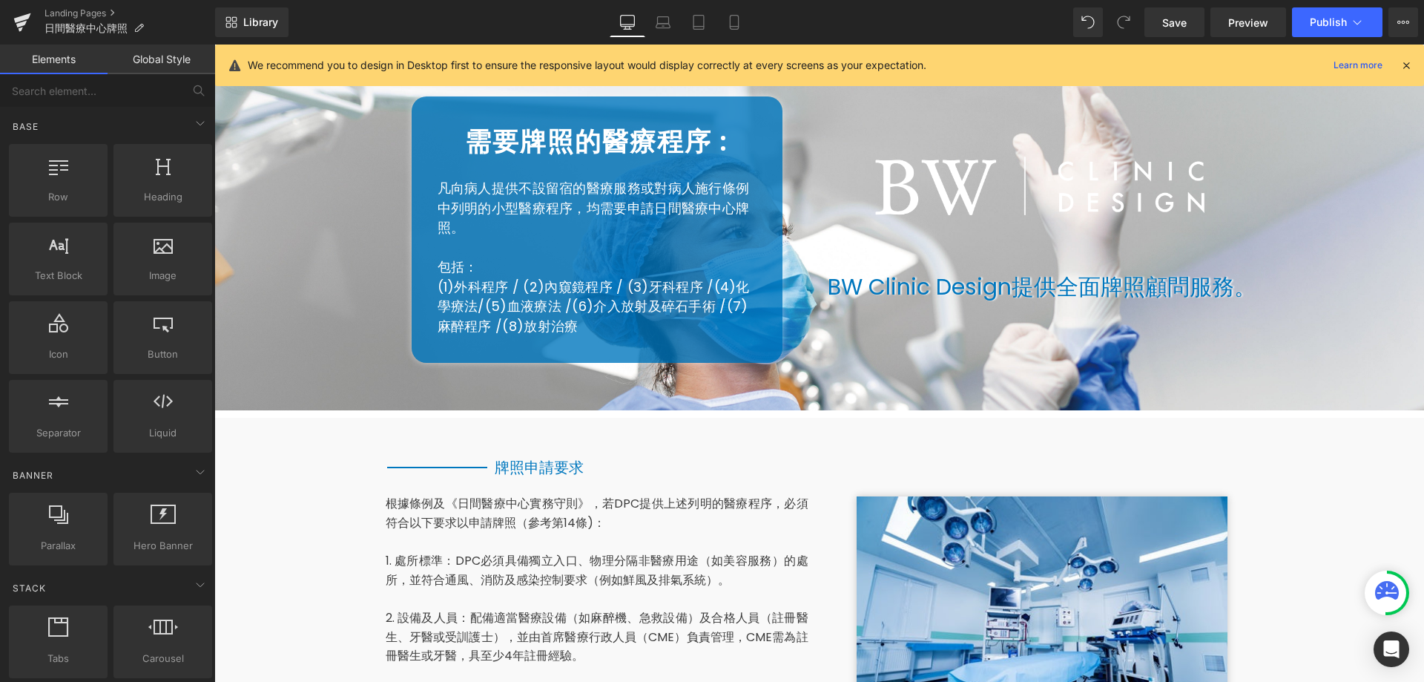
scroll to position [836, 0]
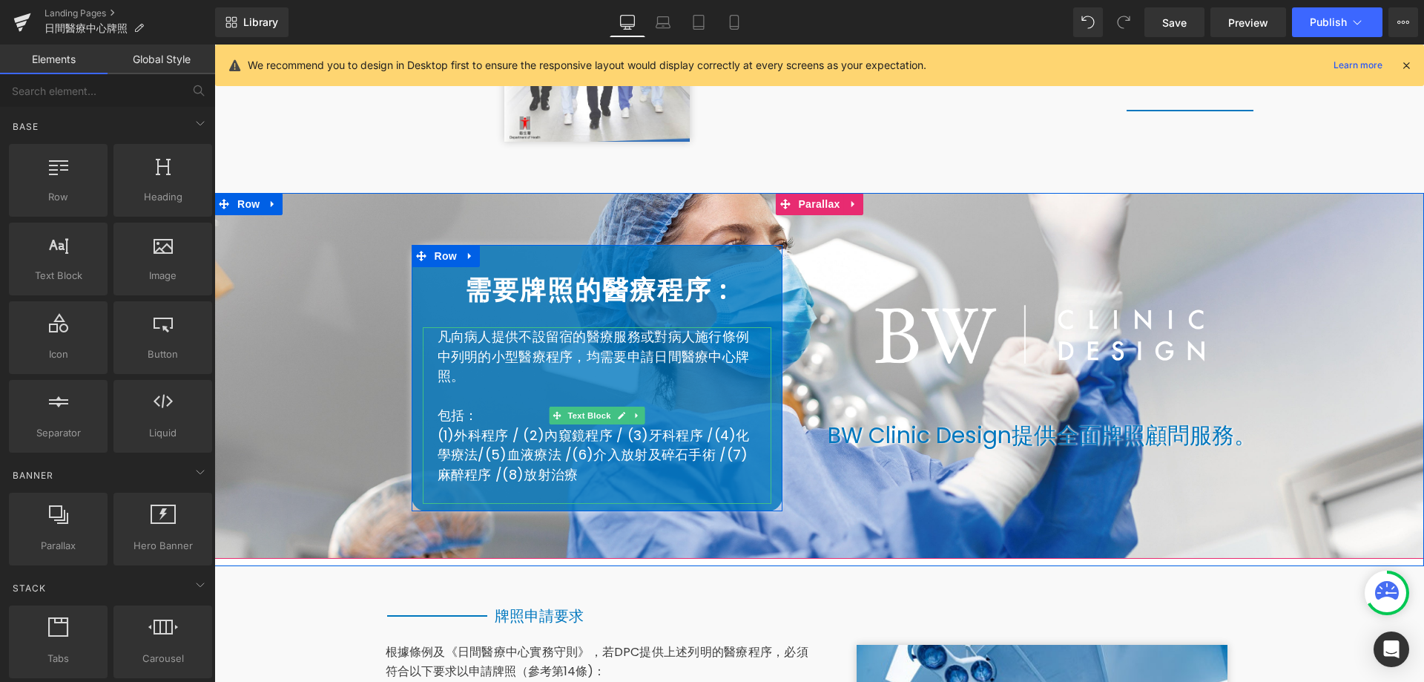
click at [731, 483] on p "(1)外科程序 / (2)內窺鏡程序 / (3)牙科程序 / (4) 化學療法/ (5) 血液療法 / (6) 介入放射及碎石手術 / (7) 麻醉程序 / …" at bounding box center [597, 455] width 319 height 59
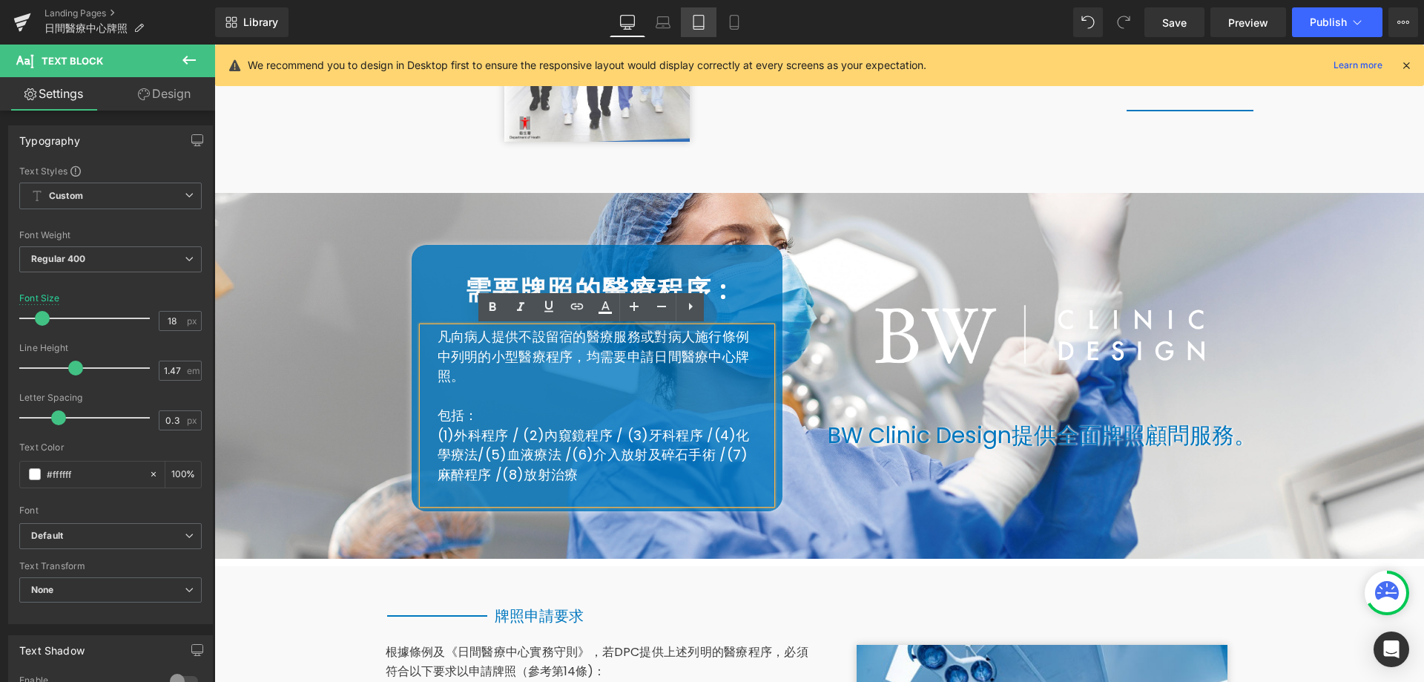
drag, startPoint x: 680, startPoint y: 24, endPoint x: 688, endPoint y: 19, distance: 9.3
click at [674, 25] on link "Laptop" at bounding box center [663, 22] width 36 height 30
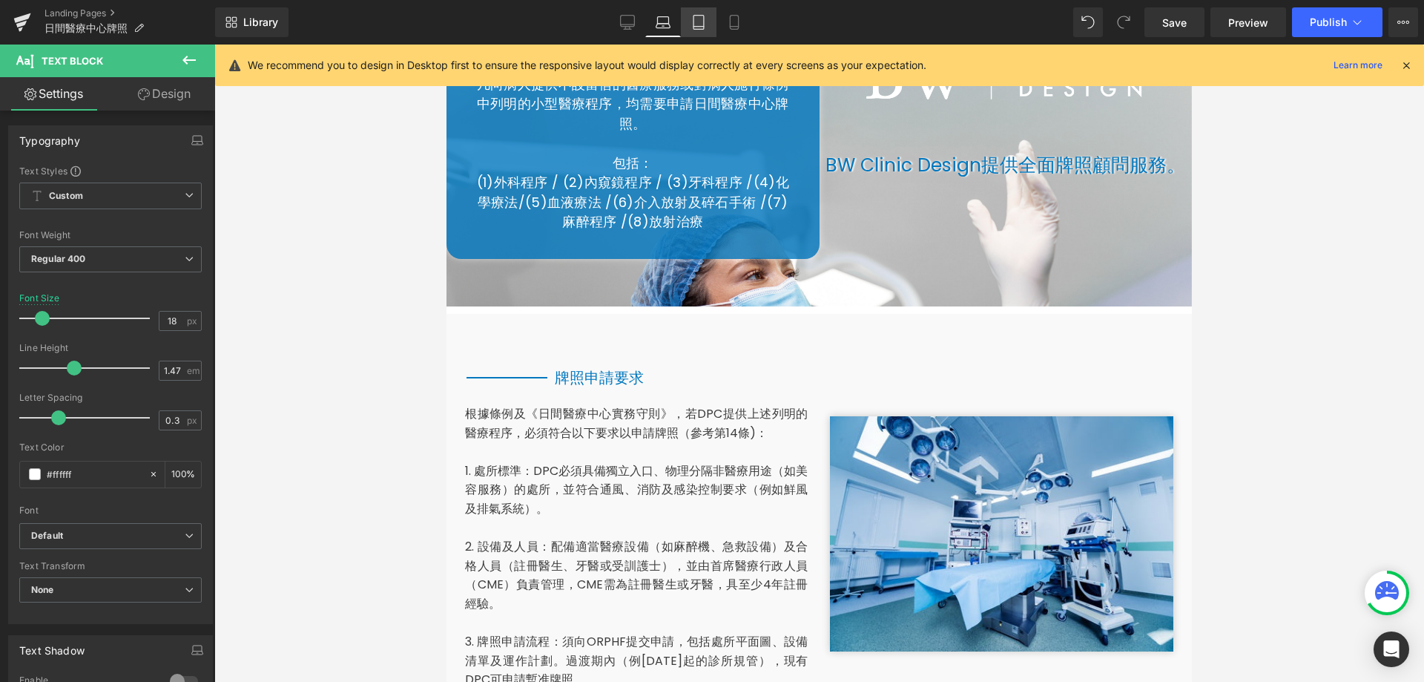
scroll to position [584, 0]
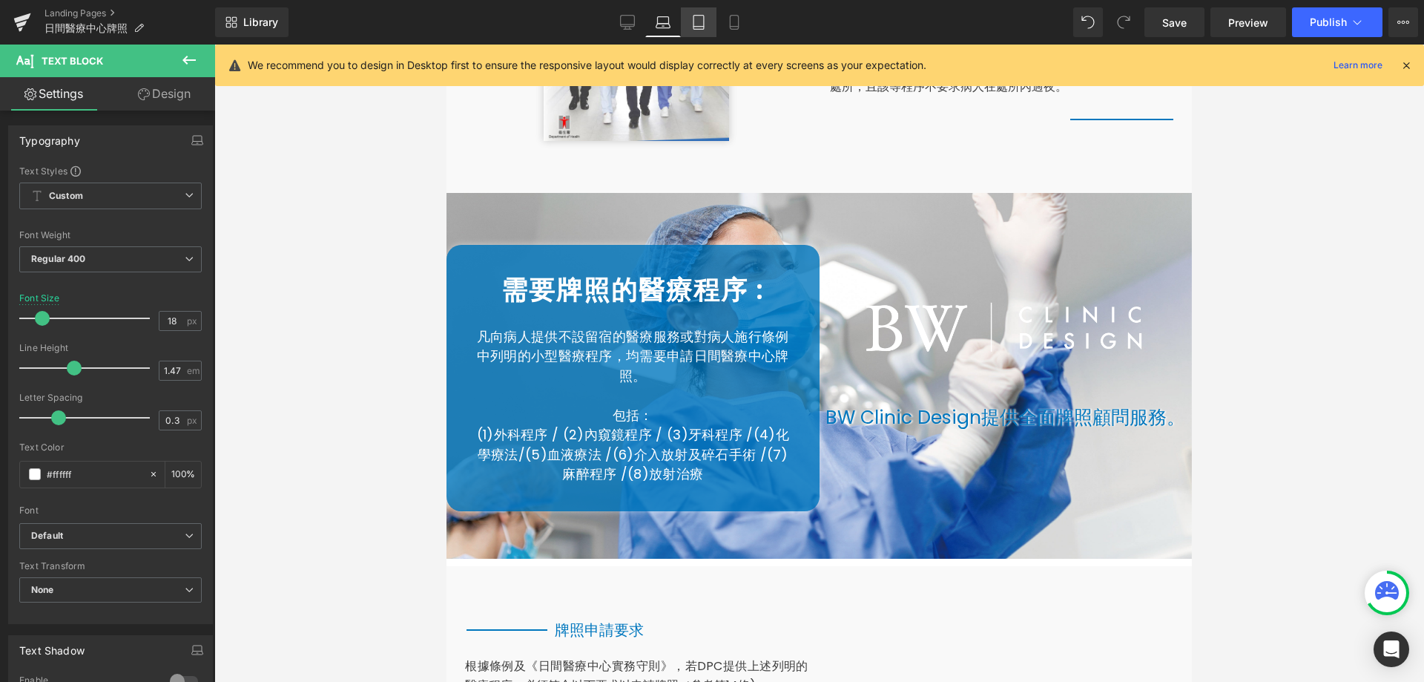
click at [693, 18] on icon at bounding box center [698, 22] width 15 height 15
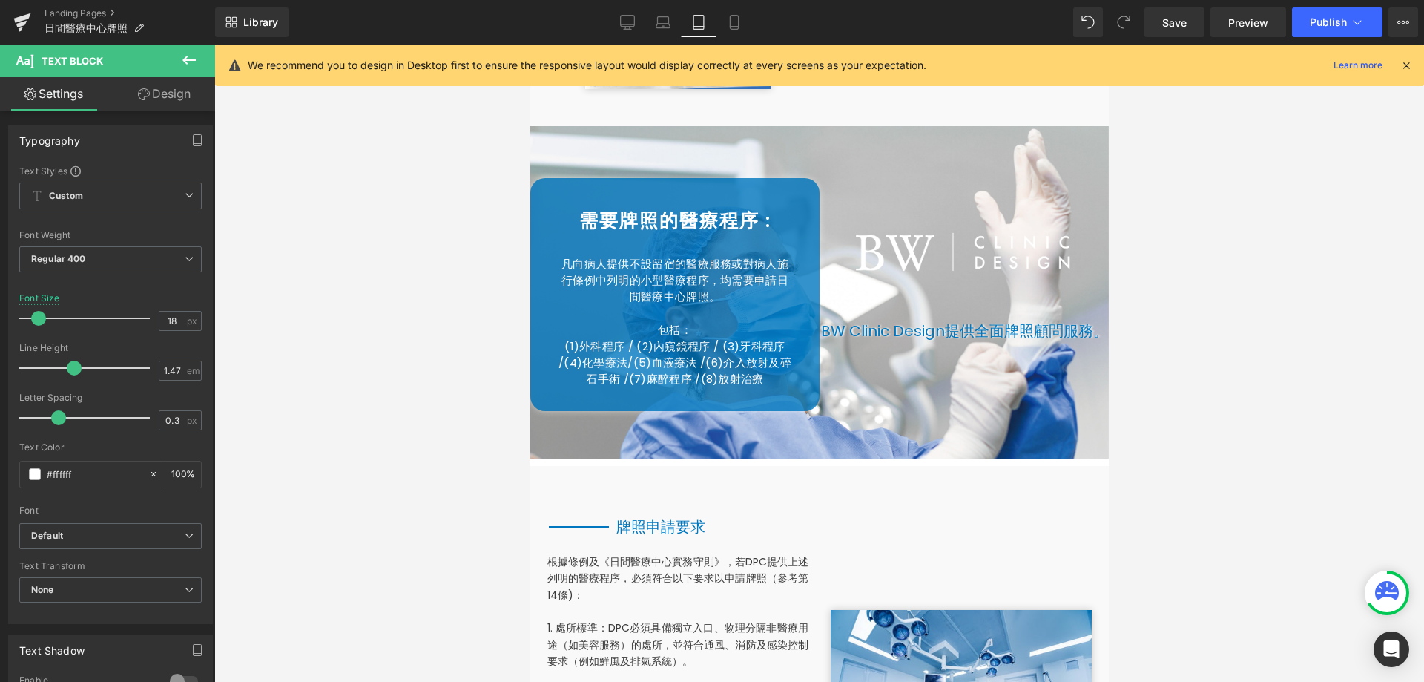
scroll to position [513, 0]
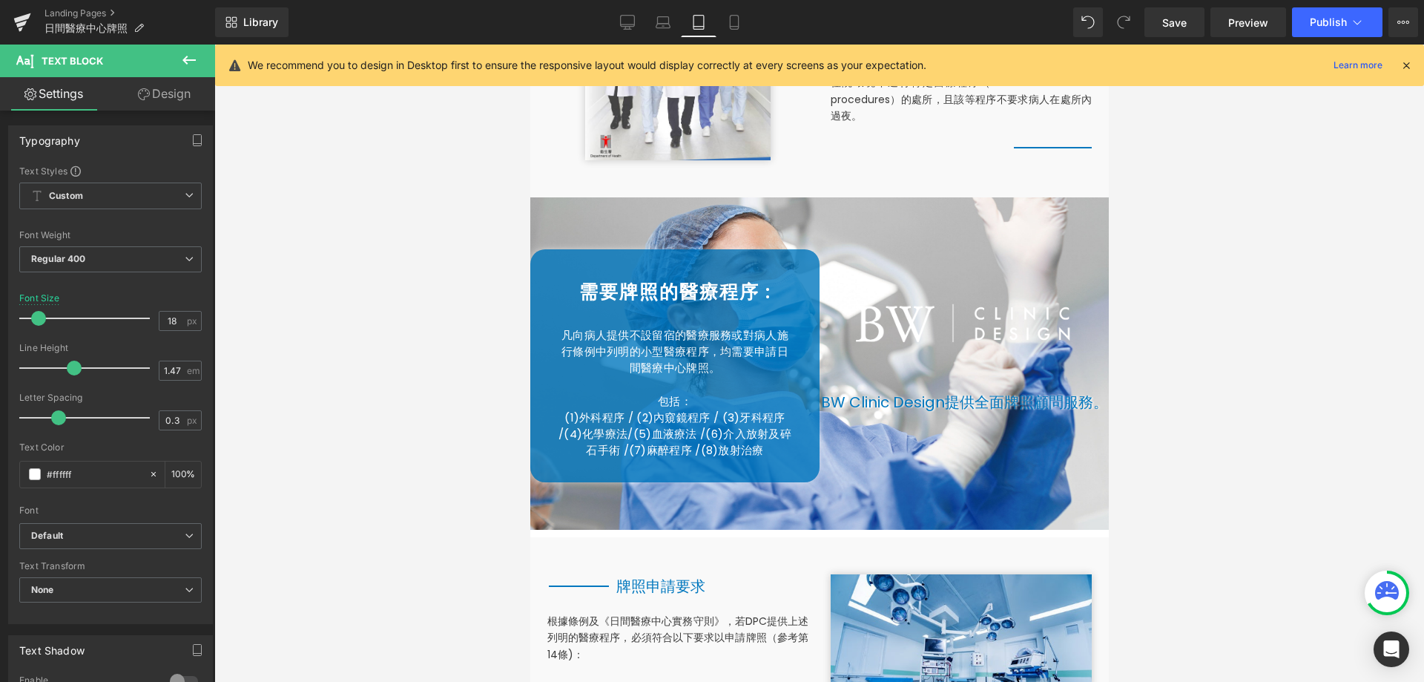
click at [607, 13] on div "Library Tablet Desktop Laptop Tablet Mobile Save Preview Publish Scheduled View…" at bounding box center [819, 22] width 1209 height 30
drag, startPoint x: 618, startPoint y: 22, endPoint x: 539, endPoint y: 307, distance: 295.7
click at [618, 22] on link "Desktop" at bounding box center [628, 22] width 36 height 30
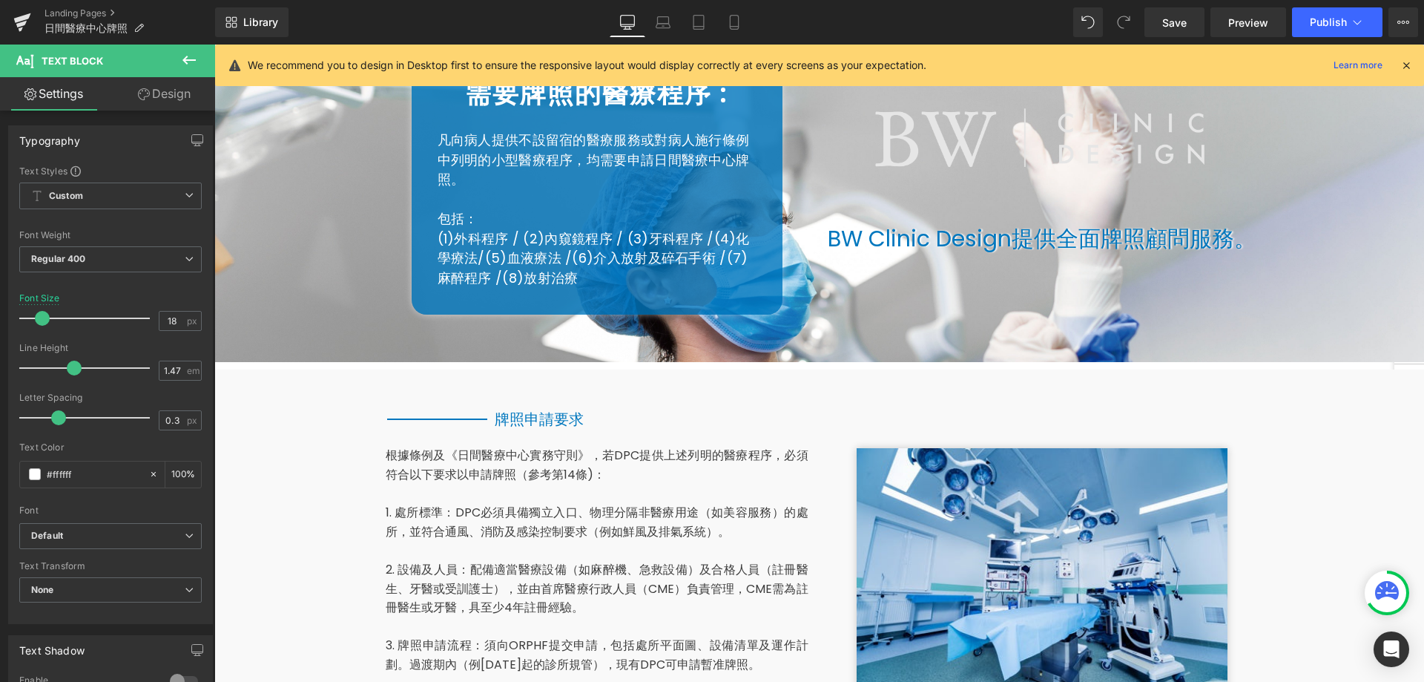
scroll to position [910, 0]
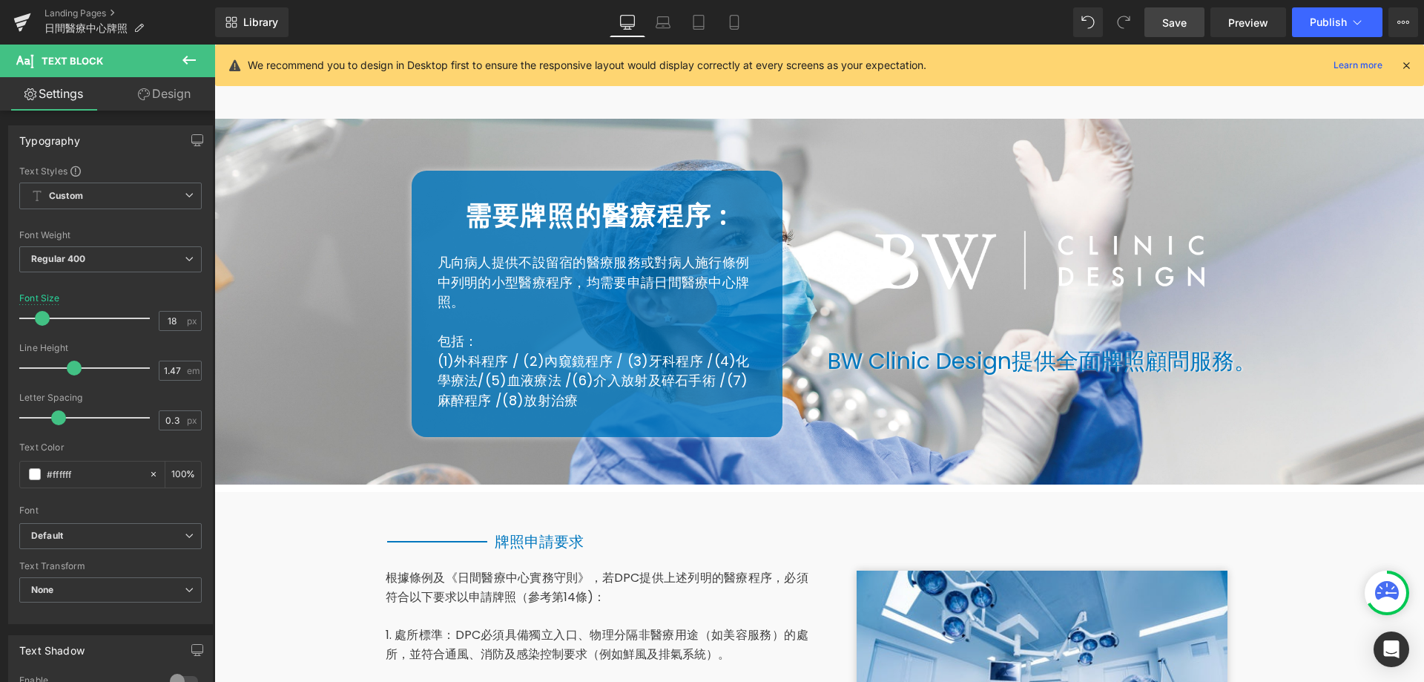
drag, startPoint x: 1185, startPoint y: 30, endPoint x: 496, endPoint y: 466, distance: 815.3
click at [1185, 30] on link "Save" at bounding box center [1175, 22] width 60 height 30
